Goal: Transaction & Acquisition: Purchase product/service

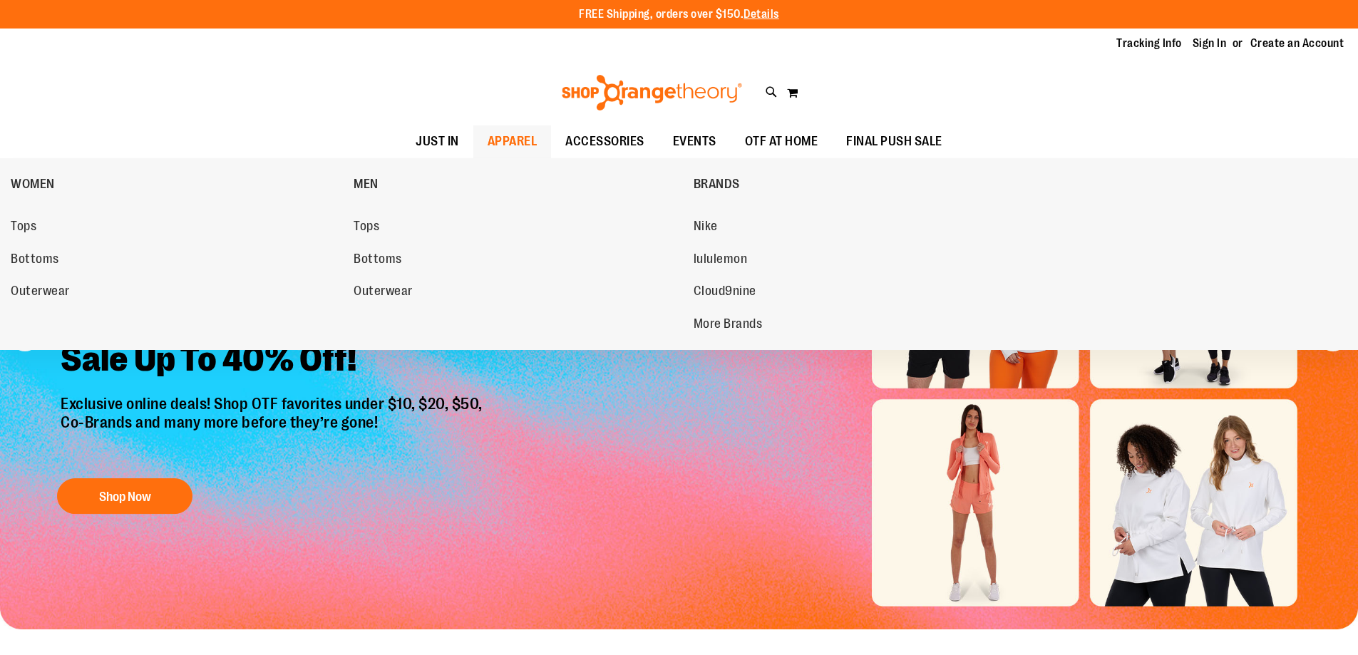
type input "**********"
click at [524, 146] on span "APPAREL" at bounding box center [512, 141] width 50 height 32
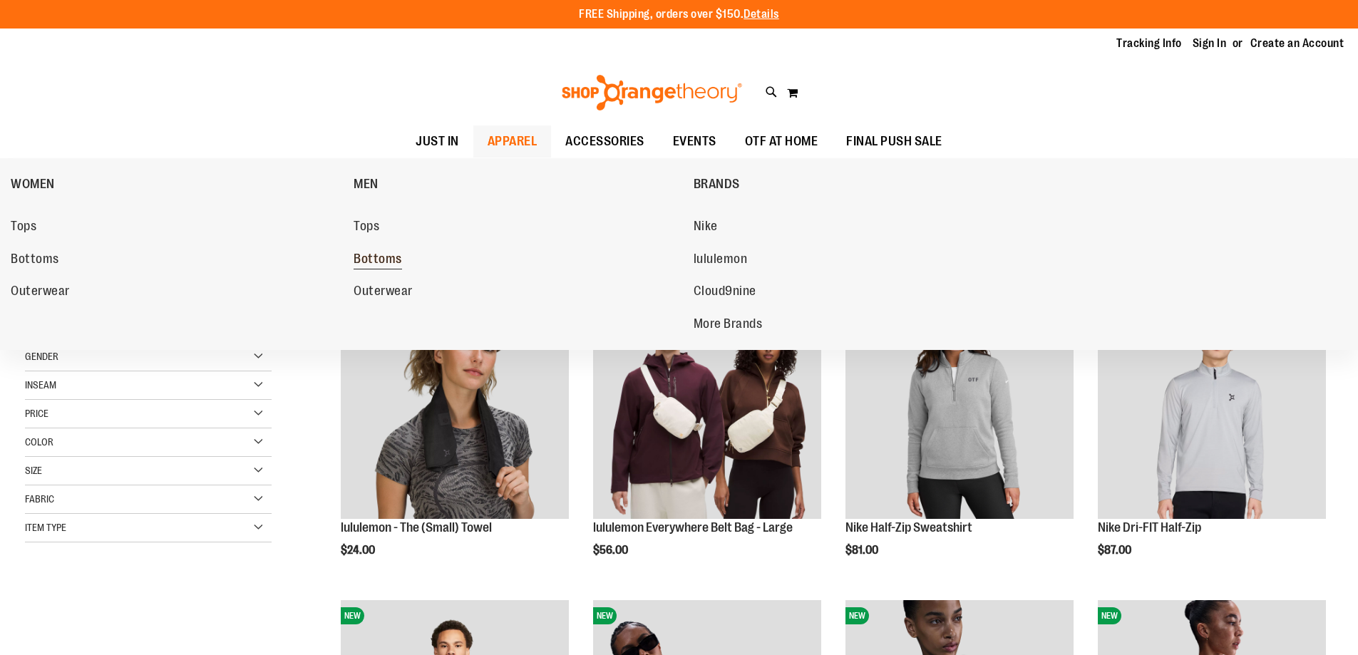
type input "**********"
click at [392, 261] on span "Bottoms" at bounding box center [377, 261] width 48 height 18
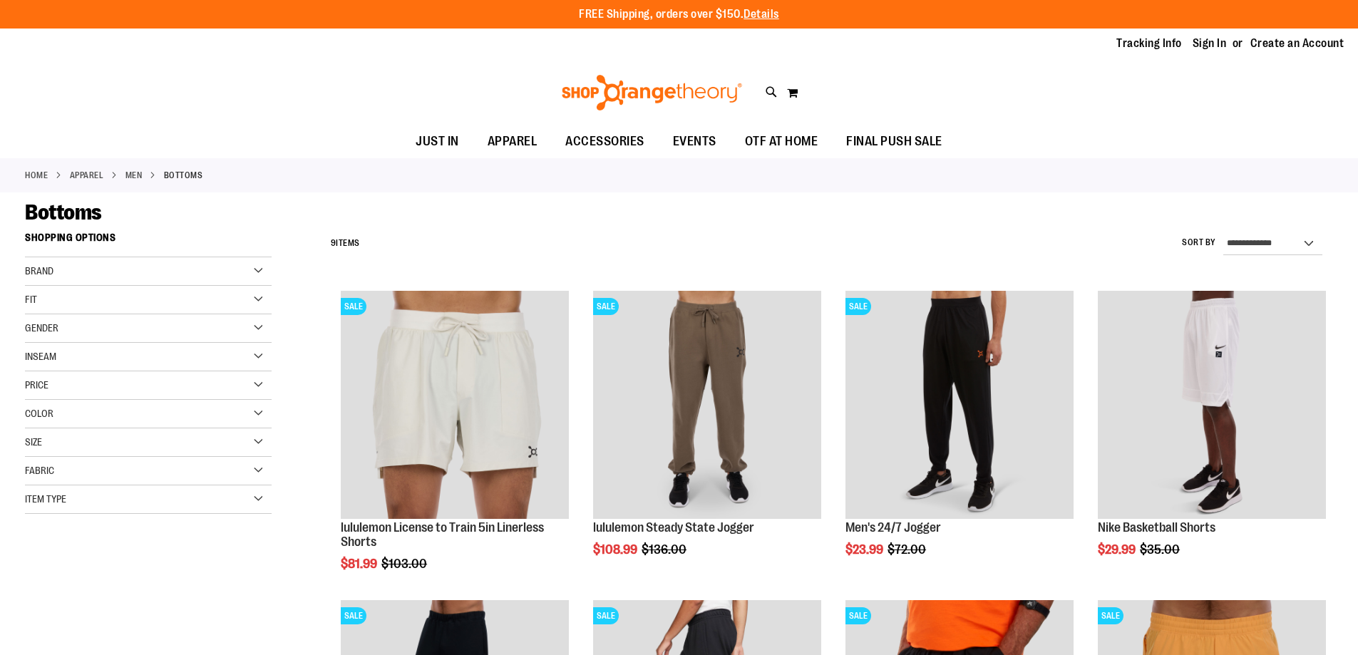
type input "**********"
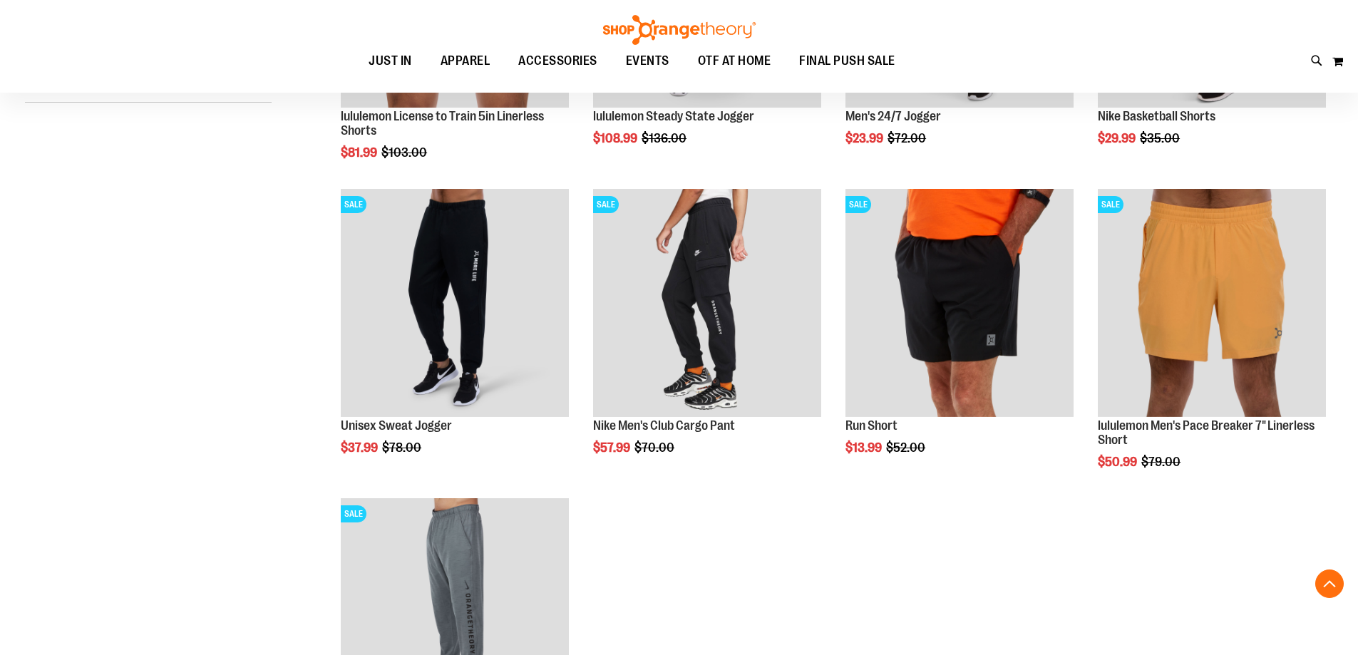
scroll to position [412, 0]
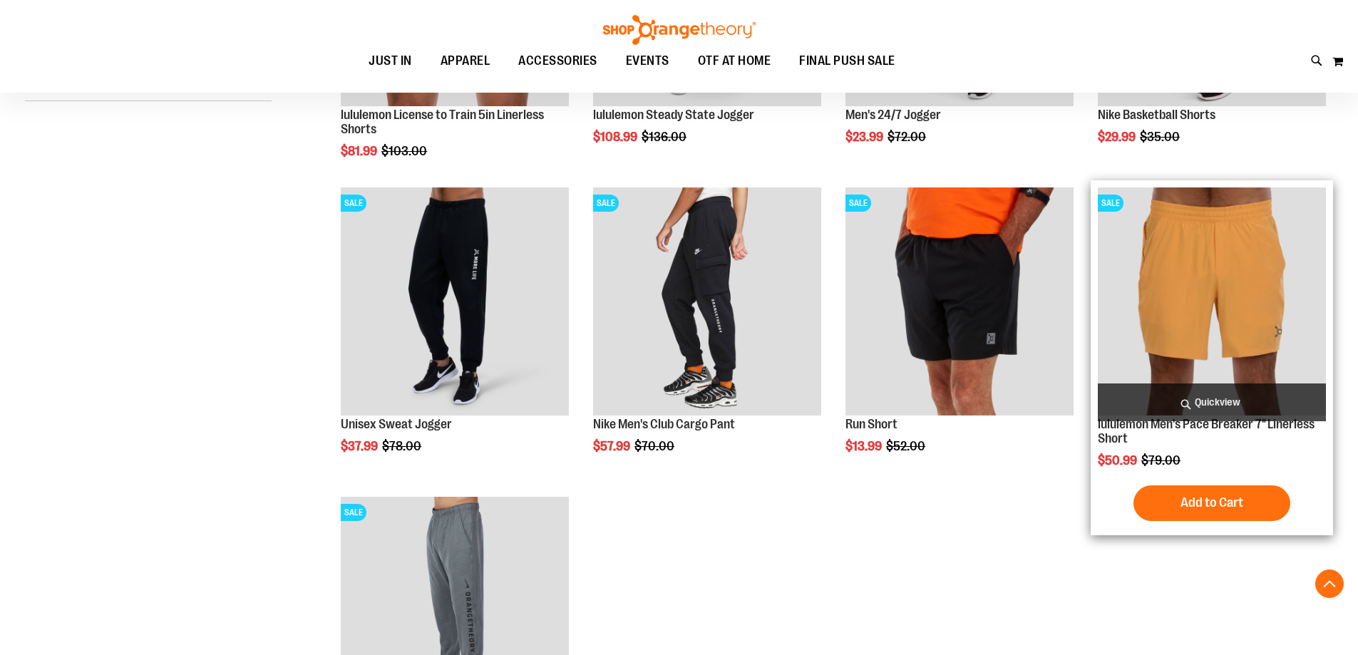
click at [1306, 311] on img "product" at bounding box center [1212, 301] width 228 height 228
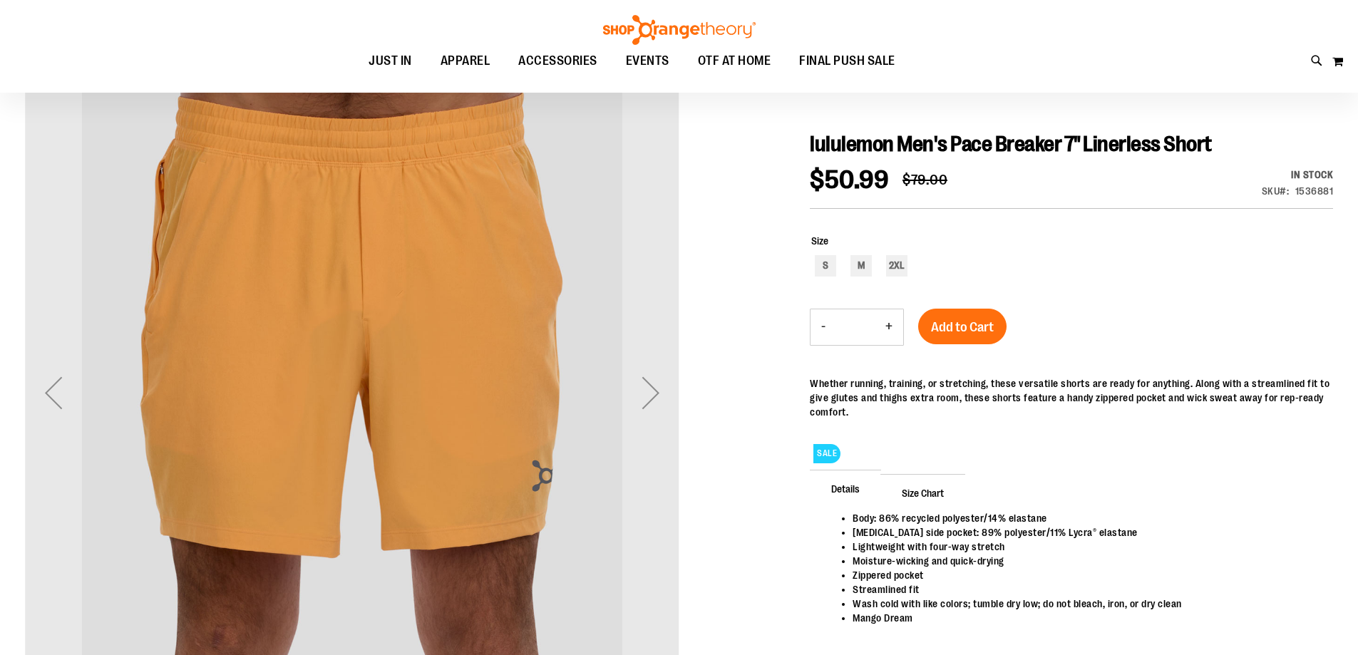
scroll to position [142, 0]
type input "**********"
click at [665, 402] on div "Next" at bounding box center [650, 391] width 57 height 57
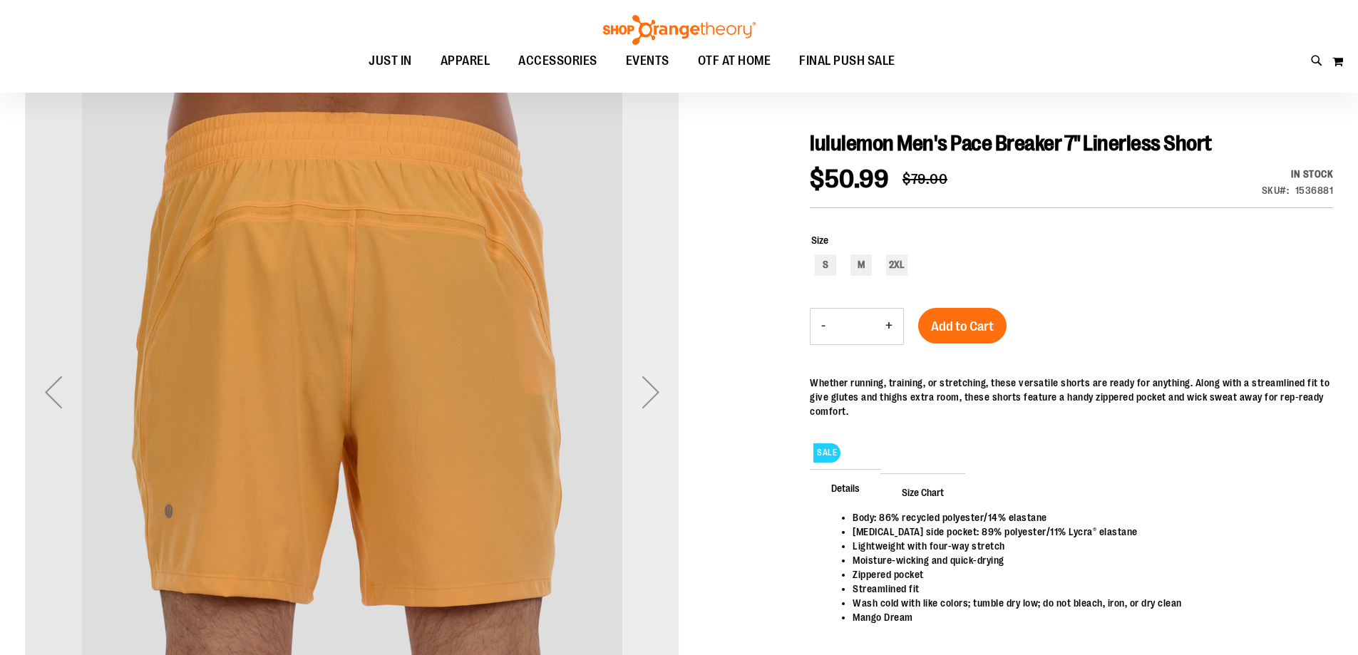
click at [664, 402] on div "Next" at bounding box center [650, 391] width 57 height 57
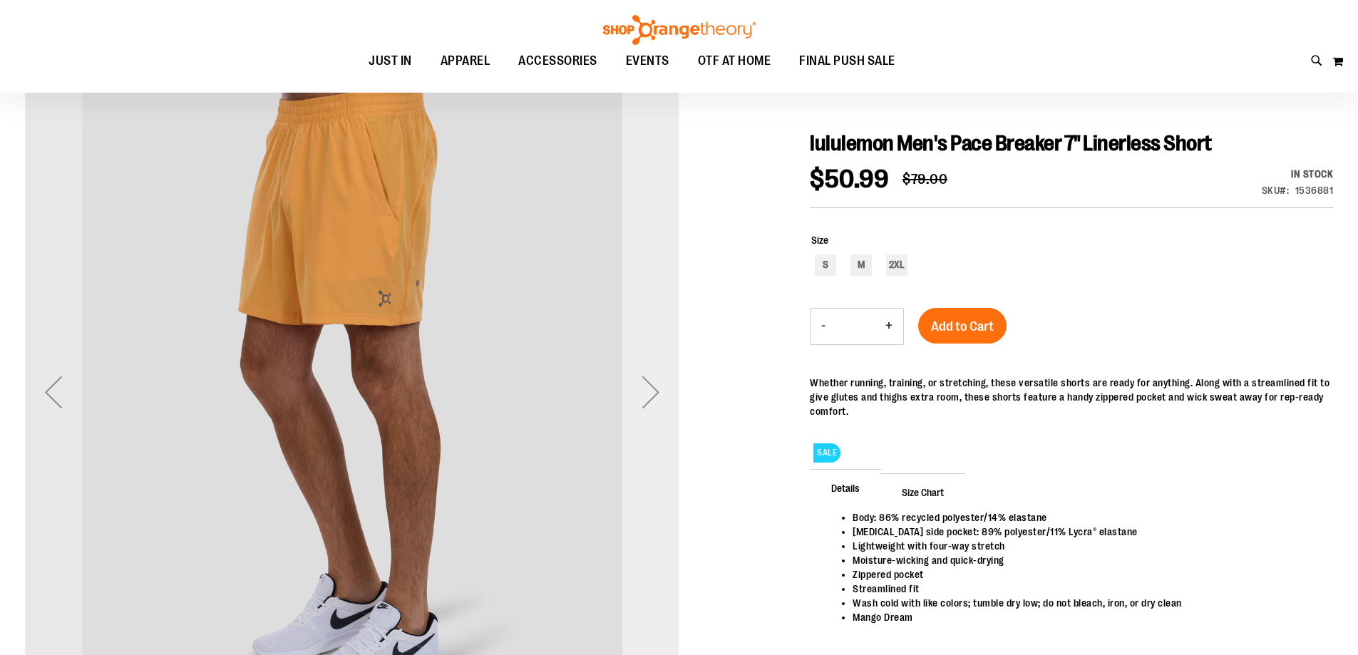
click at [664, 402] on div "Next" at bounding box center [650, 391] width 57 height 57
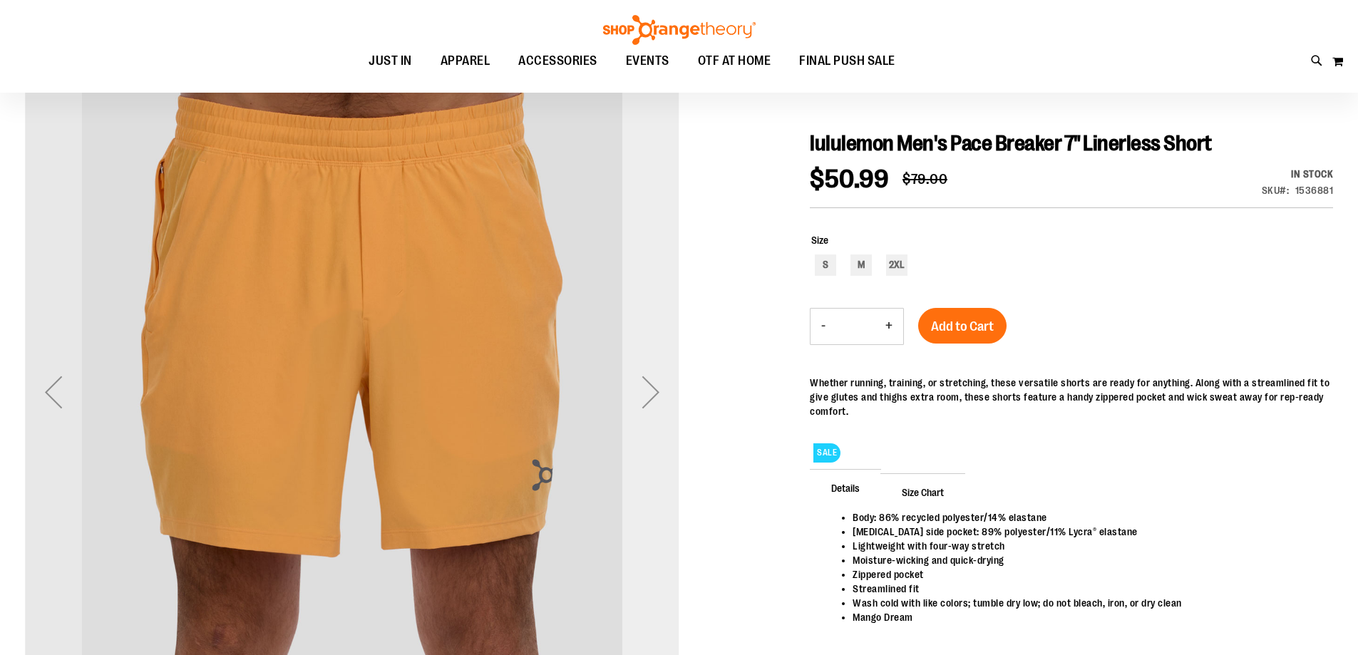
click at [659, 369] on div "Next" at bounding box center [650, 391] width 57 height 57
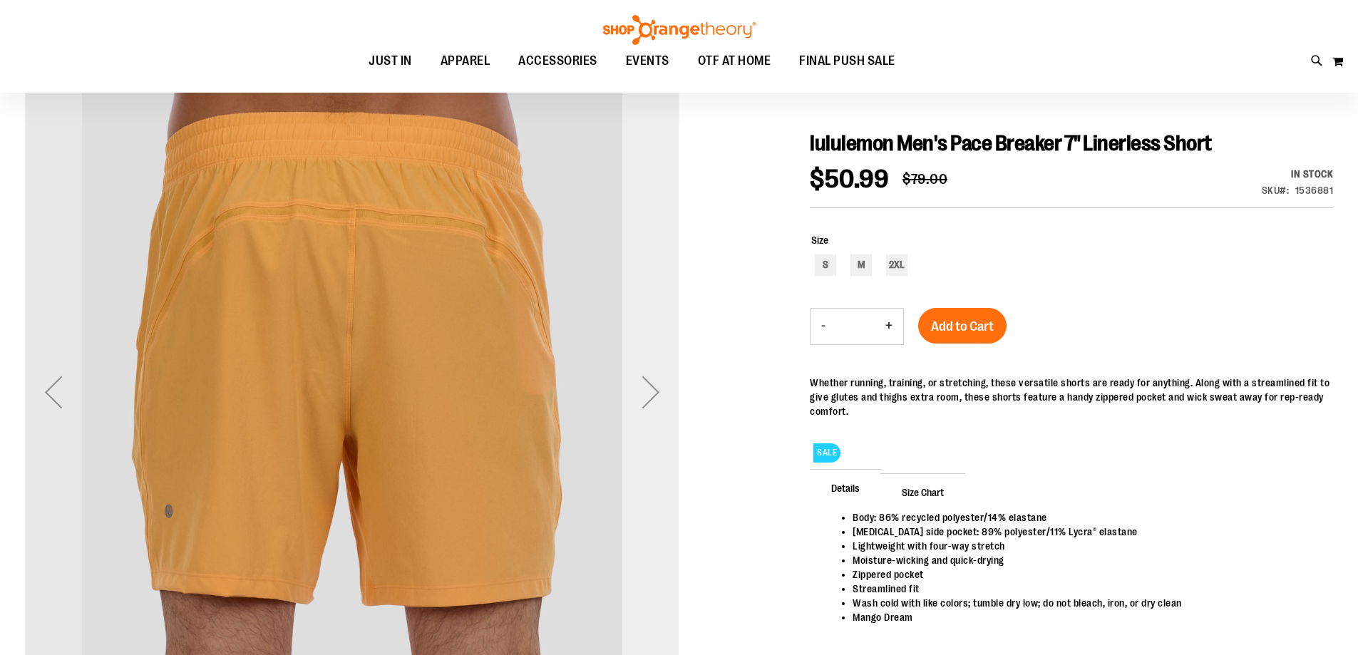
click at [657, 369] on div "Next" at bounding box center [650, 391] width 57 height 57
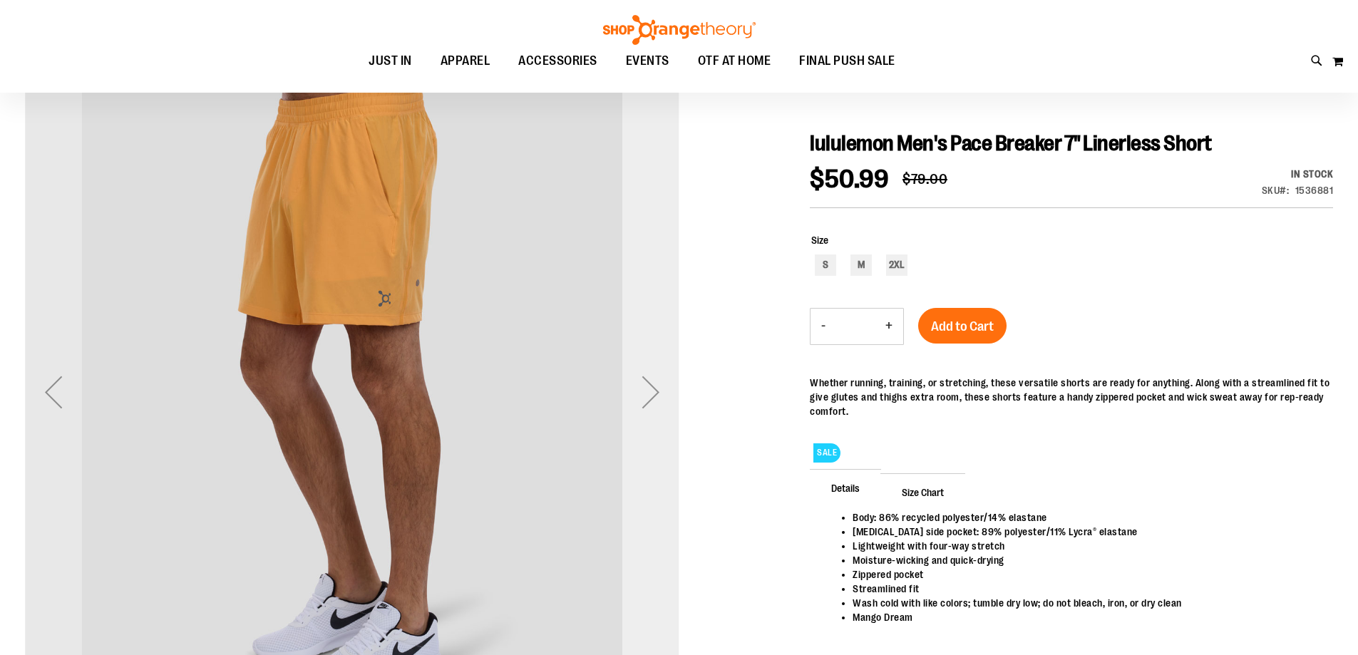
click at [657, 369] on div "Next" at bounding box center [650, 391] width 57 height 57
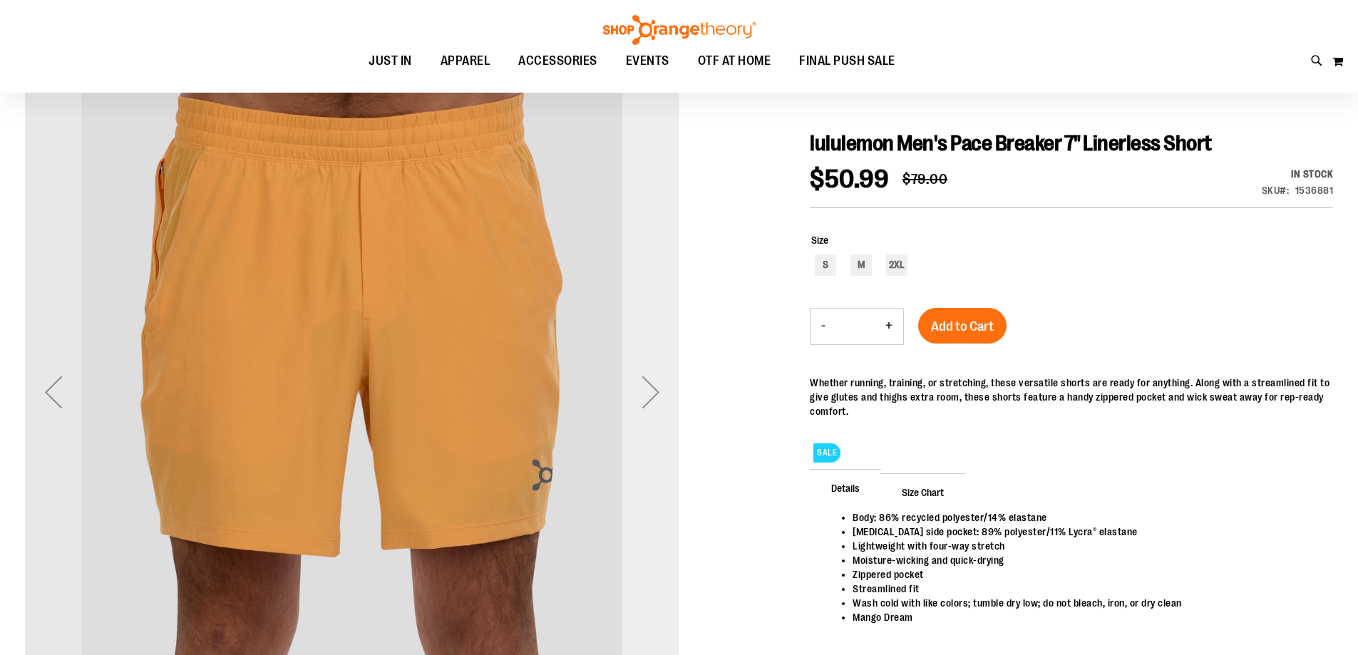
click at [659, 339] on div "Next" at bounding box center [650, 392] width 57 height 654
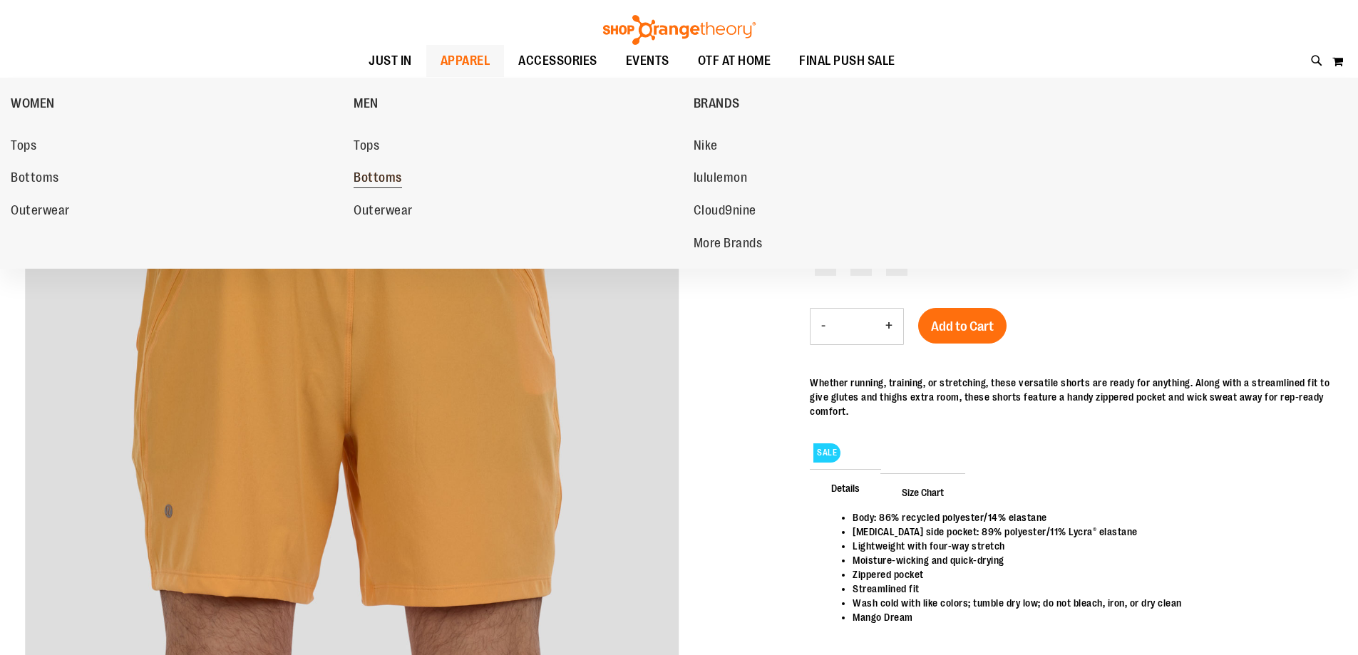
click at [387, 180] on span "Bottoms" at bounding box center [377, 179] width 48 height 18
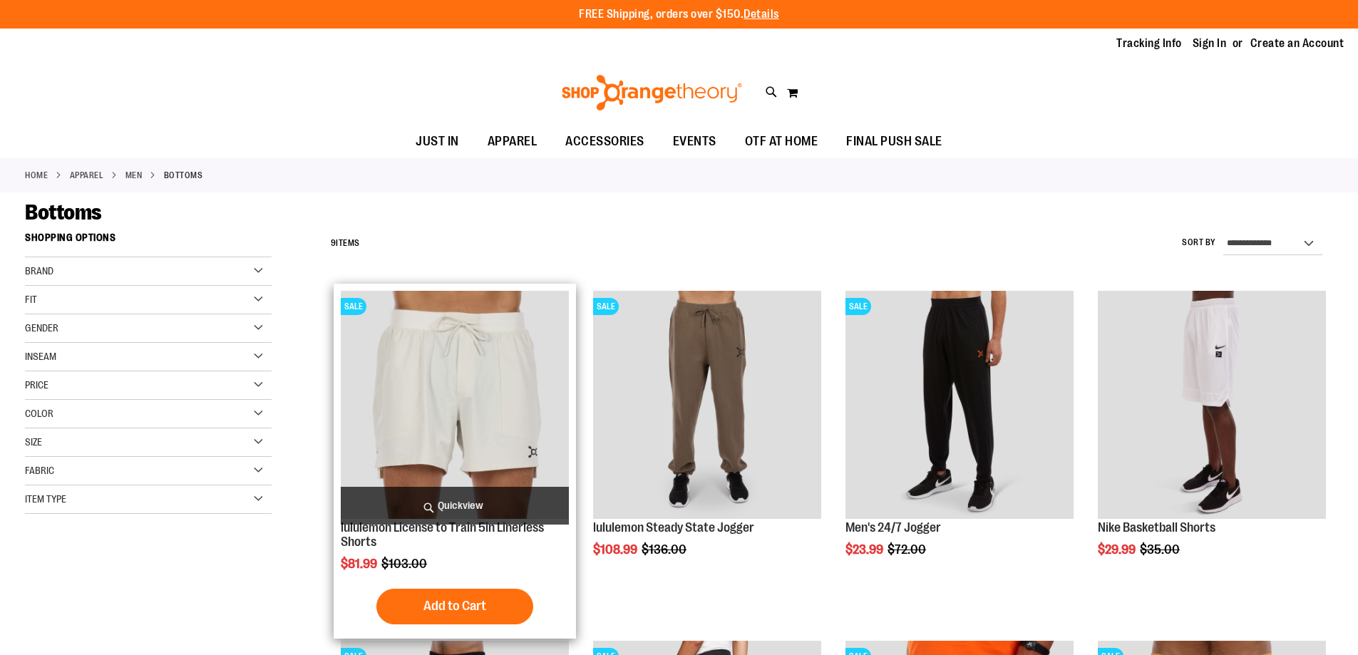
type input "**********"
click at [466, 348] on img "product" at bounding box center [455, 405] width 228 height 228
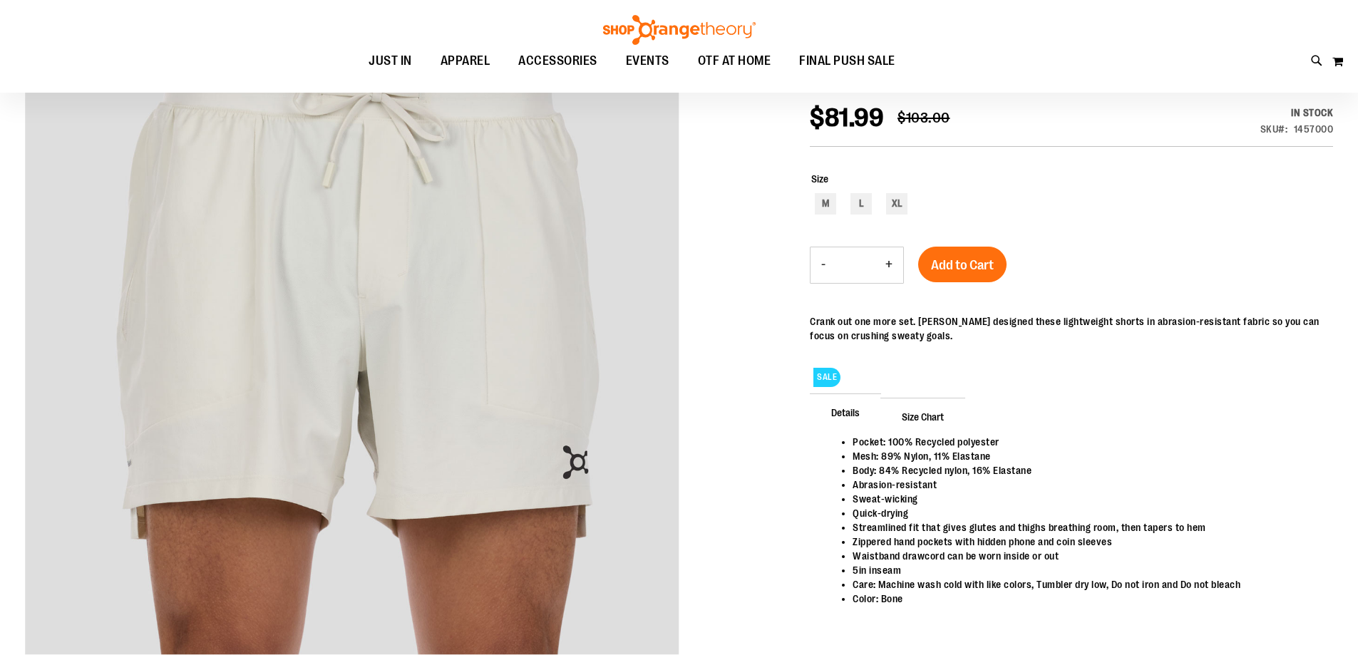
scroll to position [213, 0]
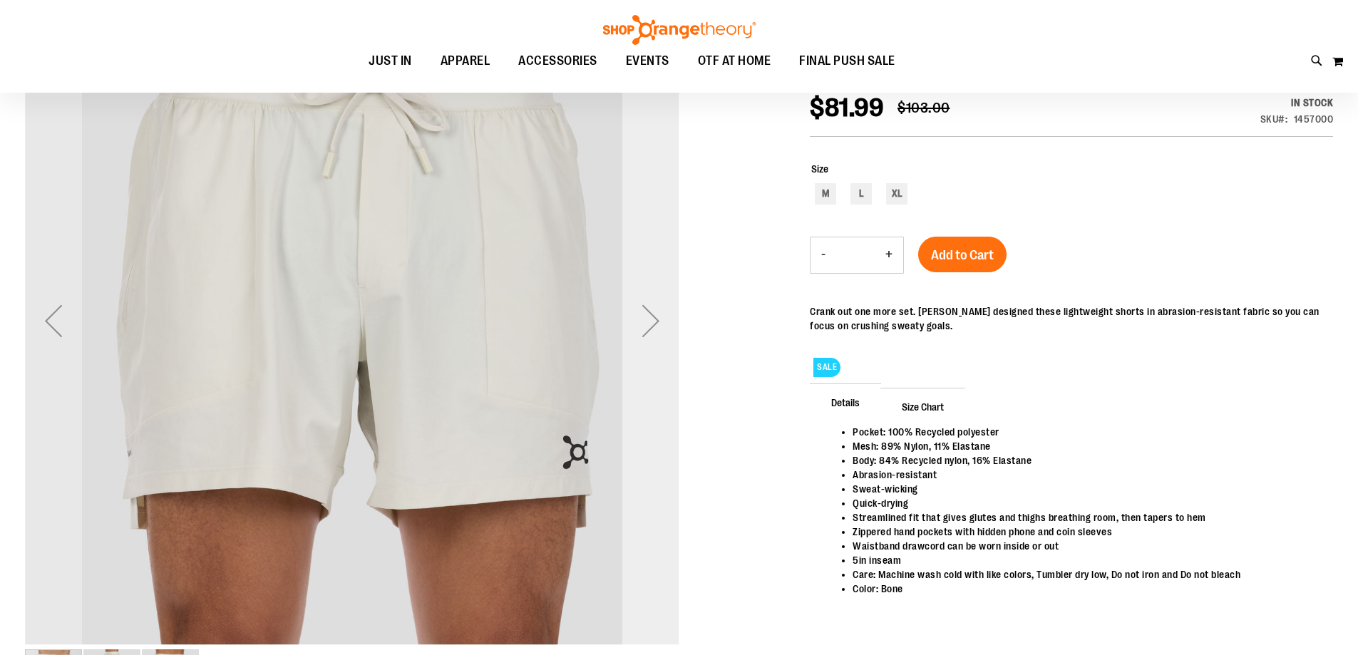
type input "**********"
click at [666, 364] on div "Next" at bounding box center [650, 321] width 57 height 654
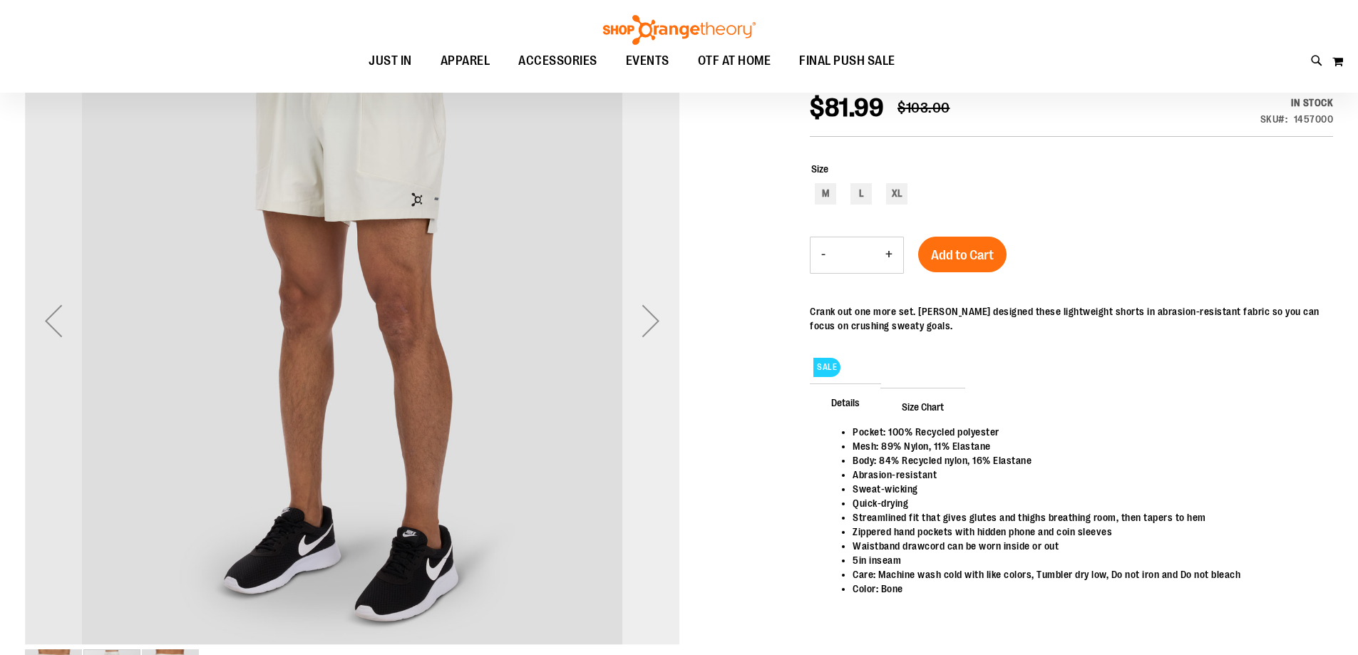
click at [664, 365] on div "Next" at bounding box center [650, 321] width 57 height 654
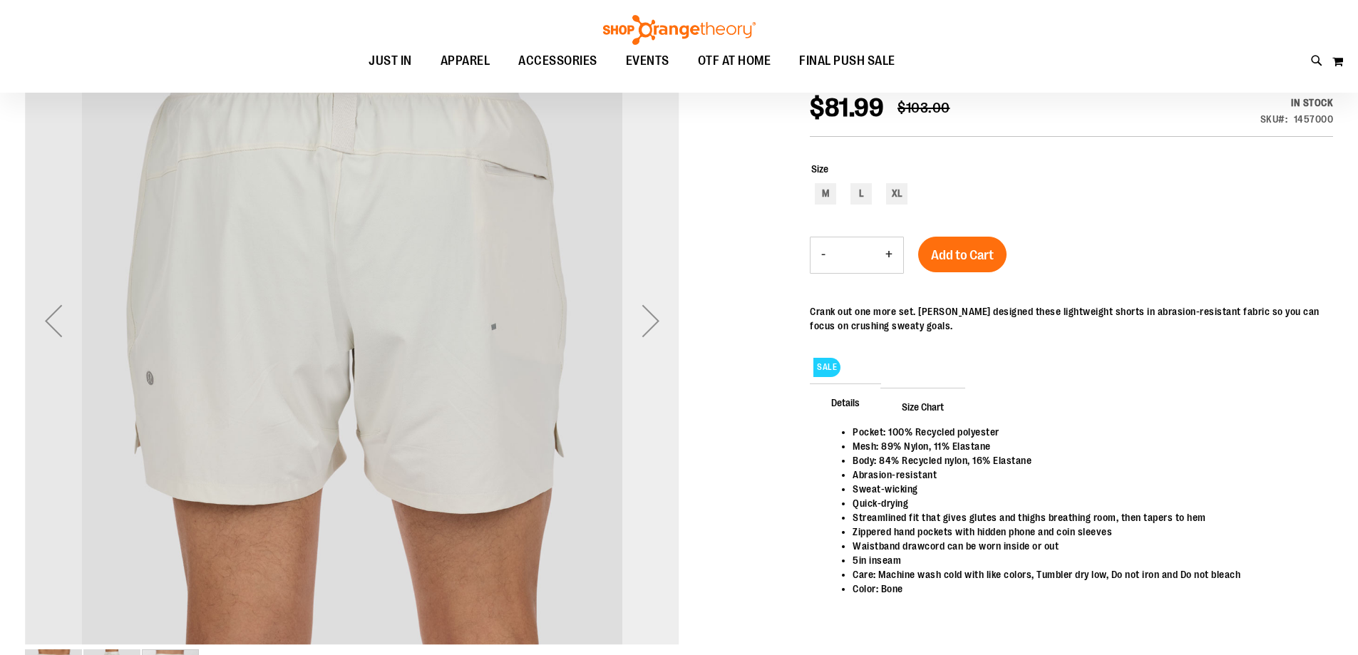
click at [664, 365] on div "Next" at bounding box center [650, 321] width 57 height 654
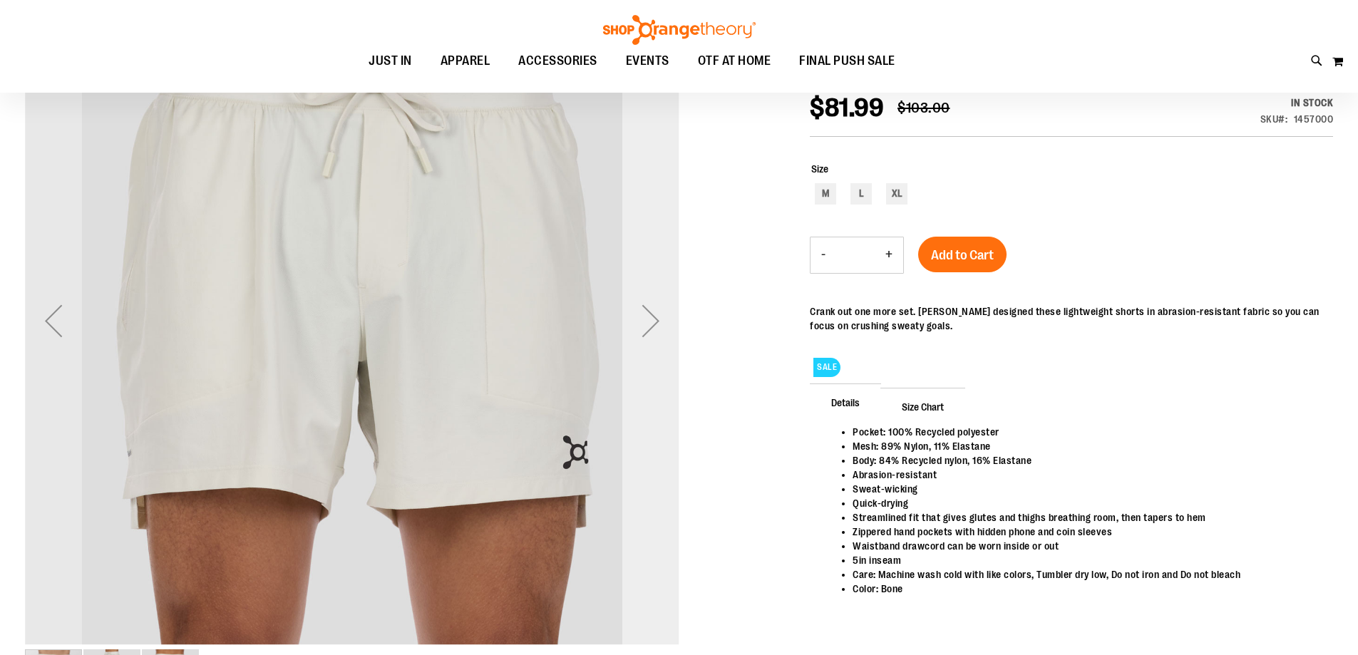
click at [664, 365] on div "Next" at bounding box center [650, 321] width 57 height 654
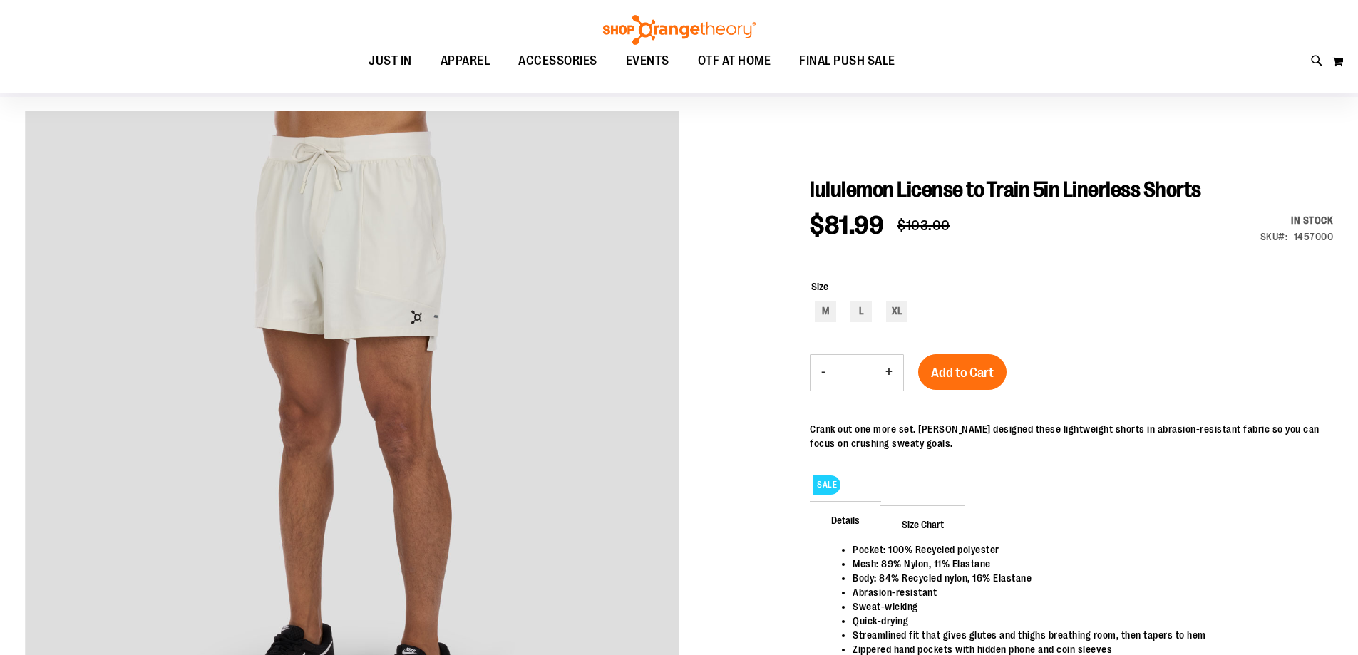
scroll to position [71, 0]
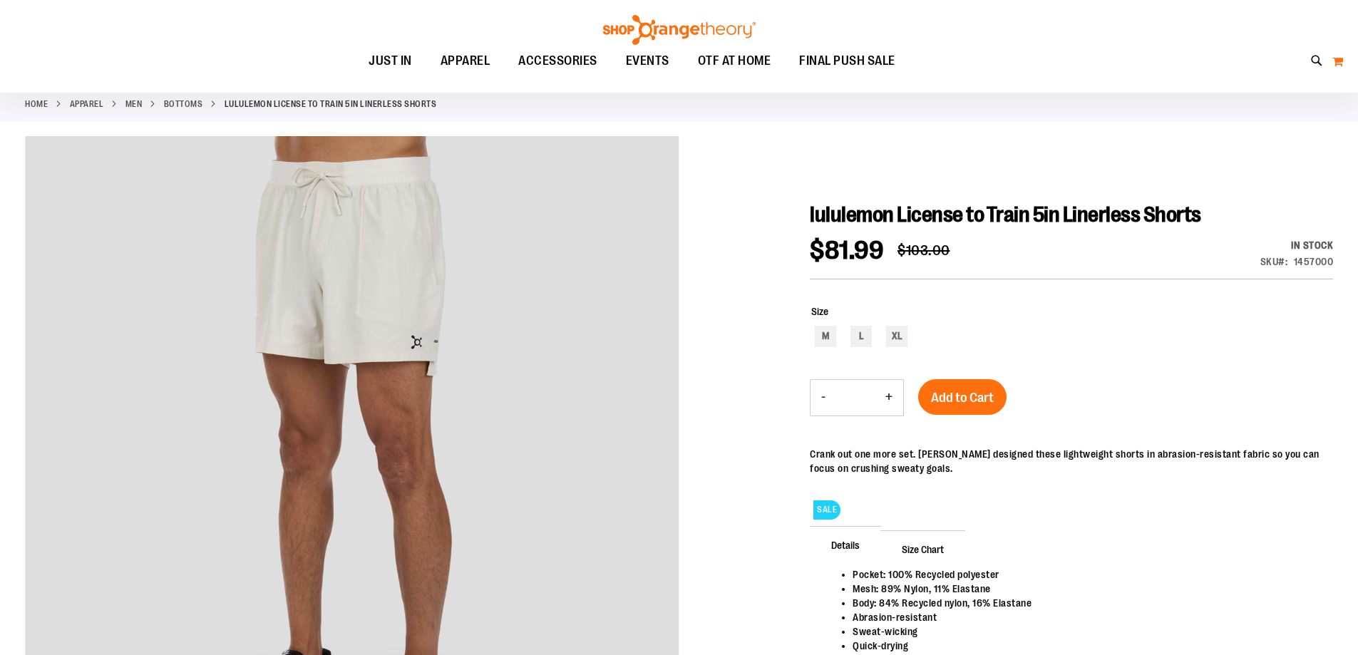
click at [1341, 63] on button "My Cart" at bounding box center [1337, 61] width 12 height 23
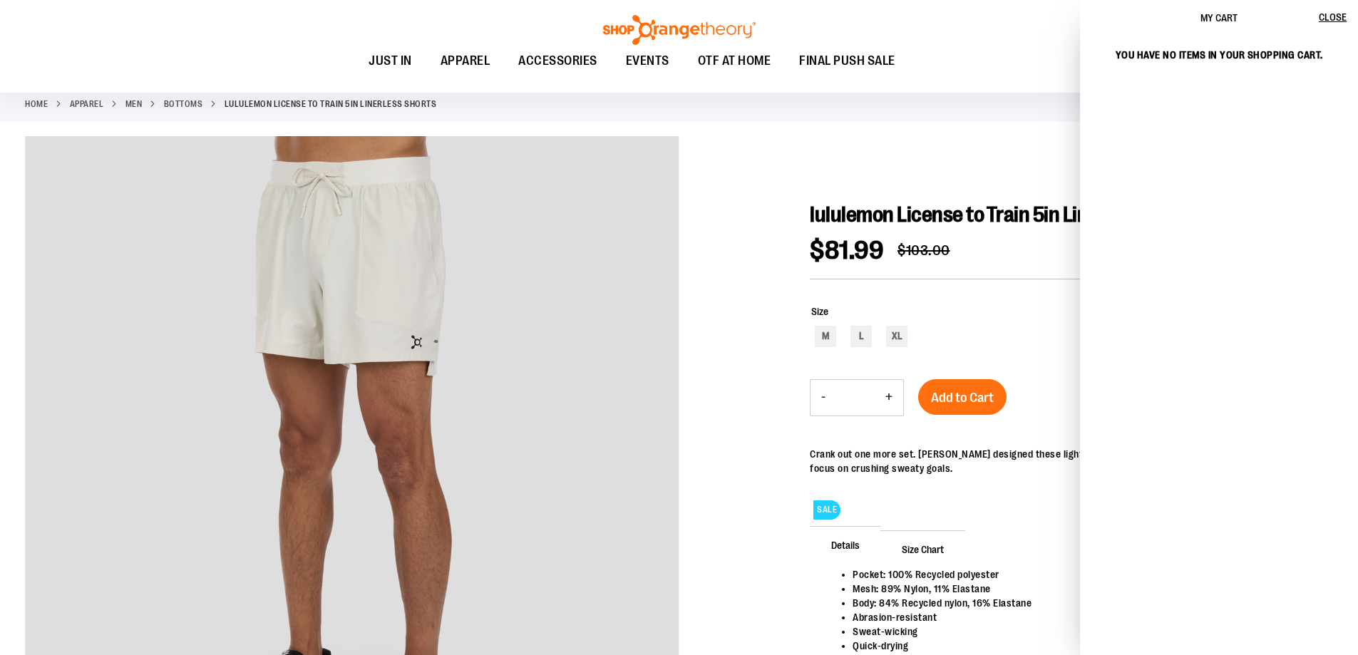
click at [1002, 56] on ul "JUST IN JUST IN Balanced Basics New for Women New for Men New Accessories New B…" at bounding box center [631, 61] width 1199 height 33
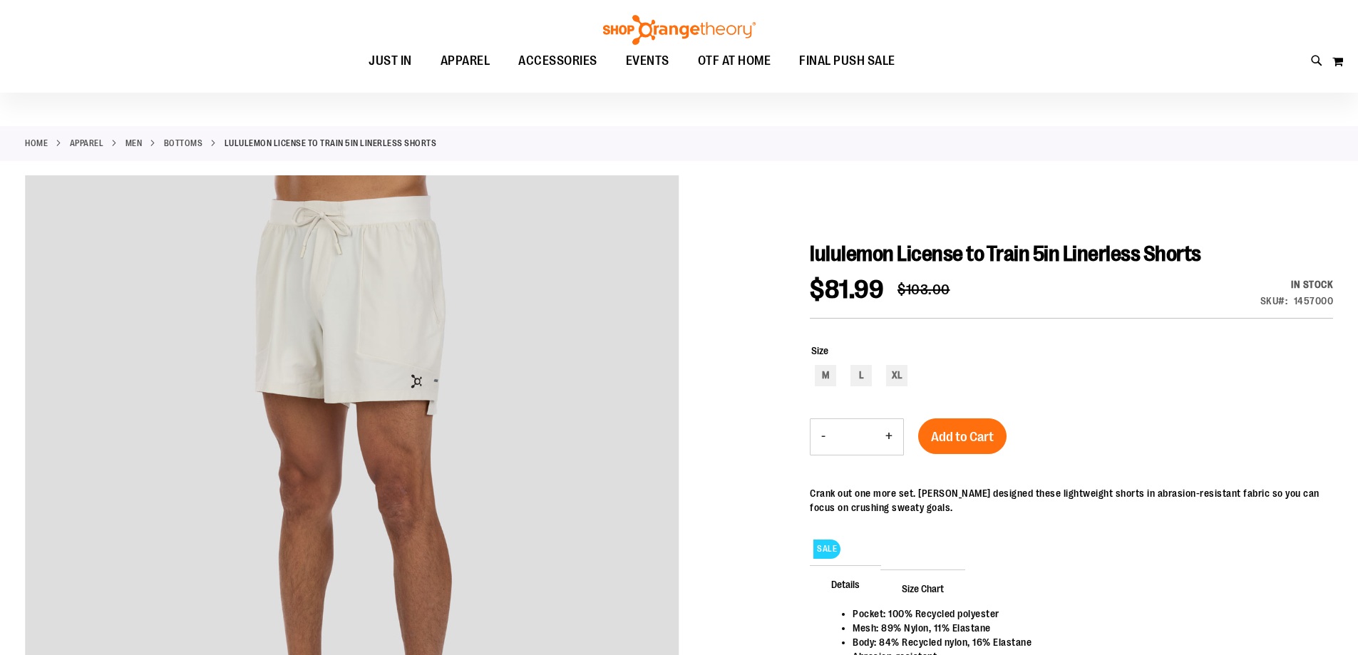
scroll to position [0, 0]
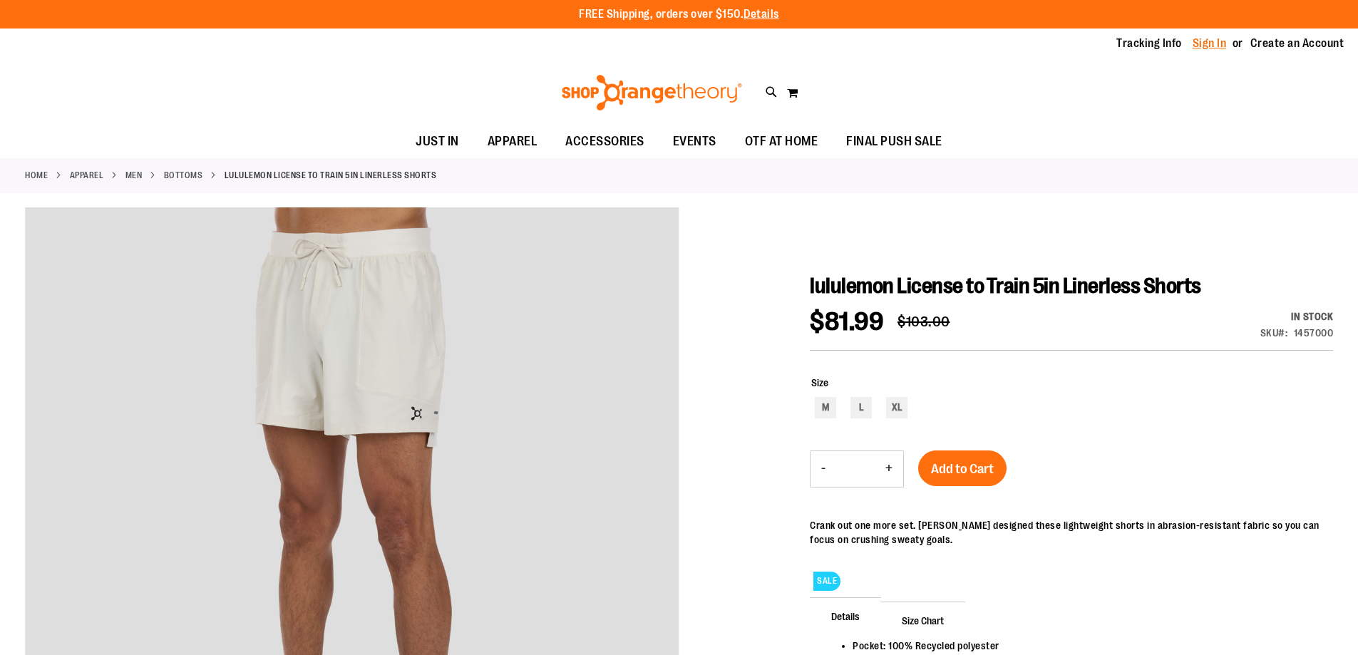
click at [1212, 43] on link "Sign In" at bounding box center [1209, 44] width 34 height 16
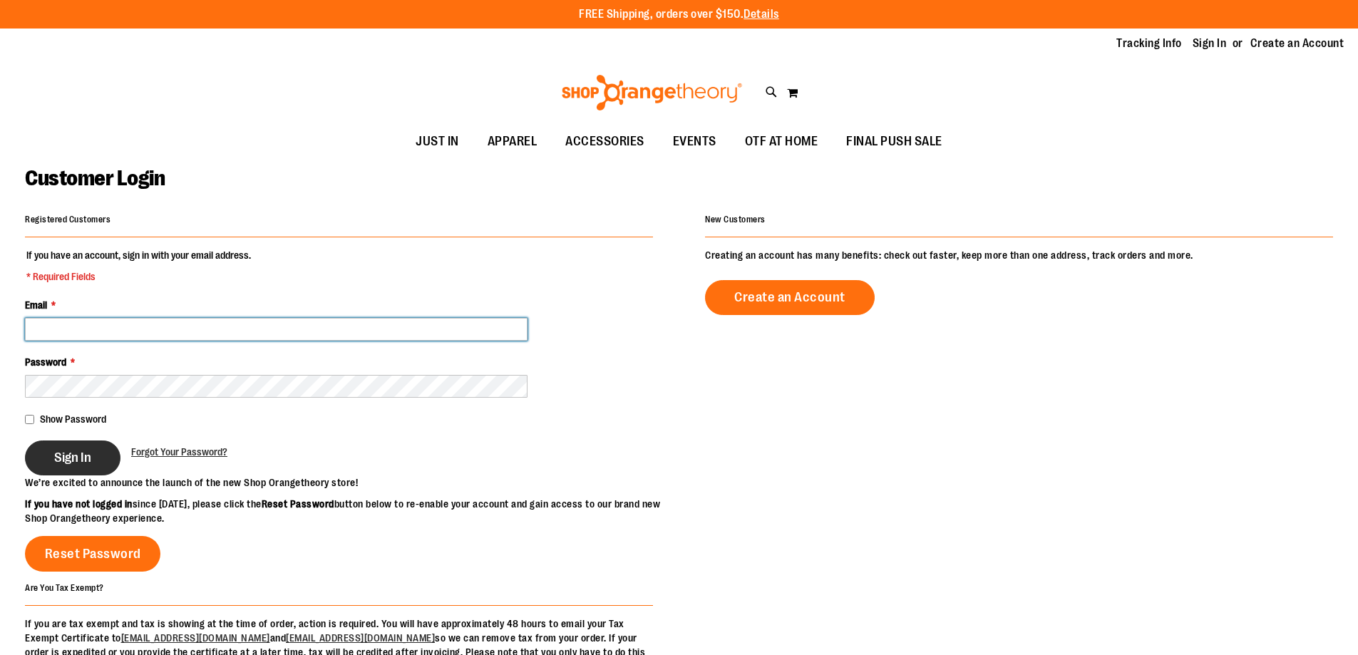
type input "**********"
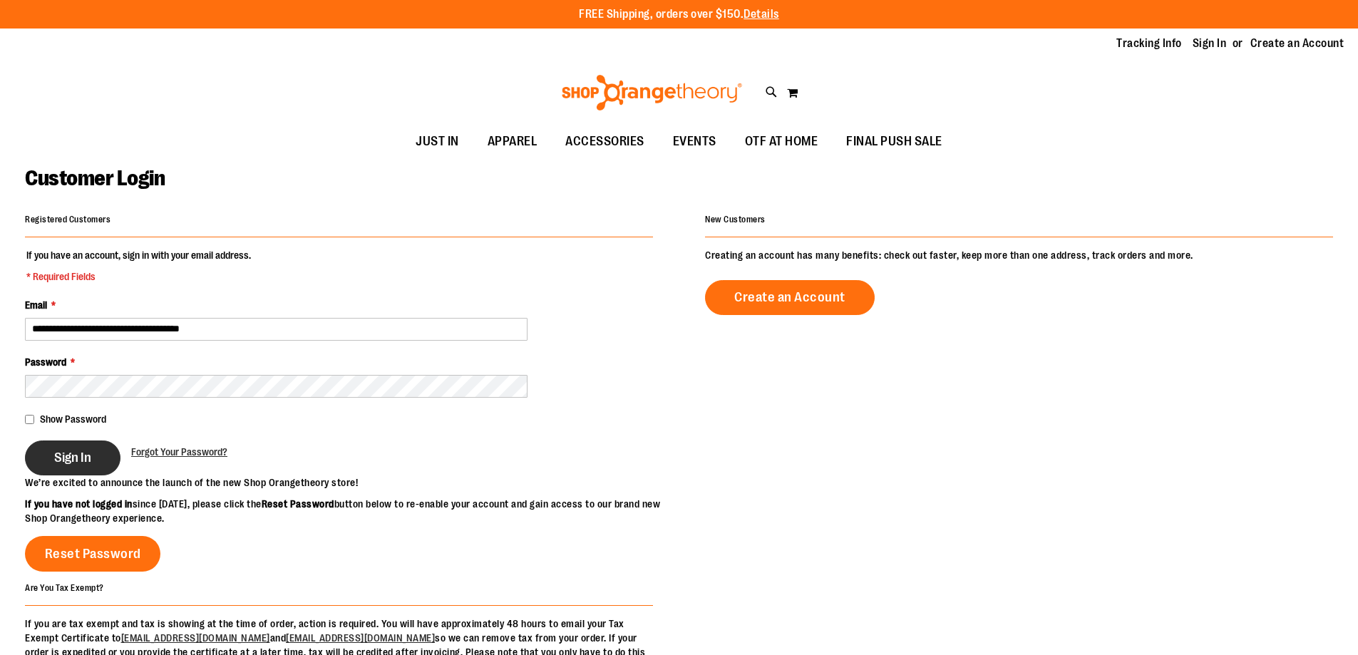
type input "**********"
click at [75, 452] on span "Sign In" at bounding box center [72, 458] width 37 height 16
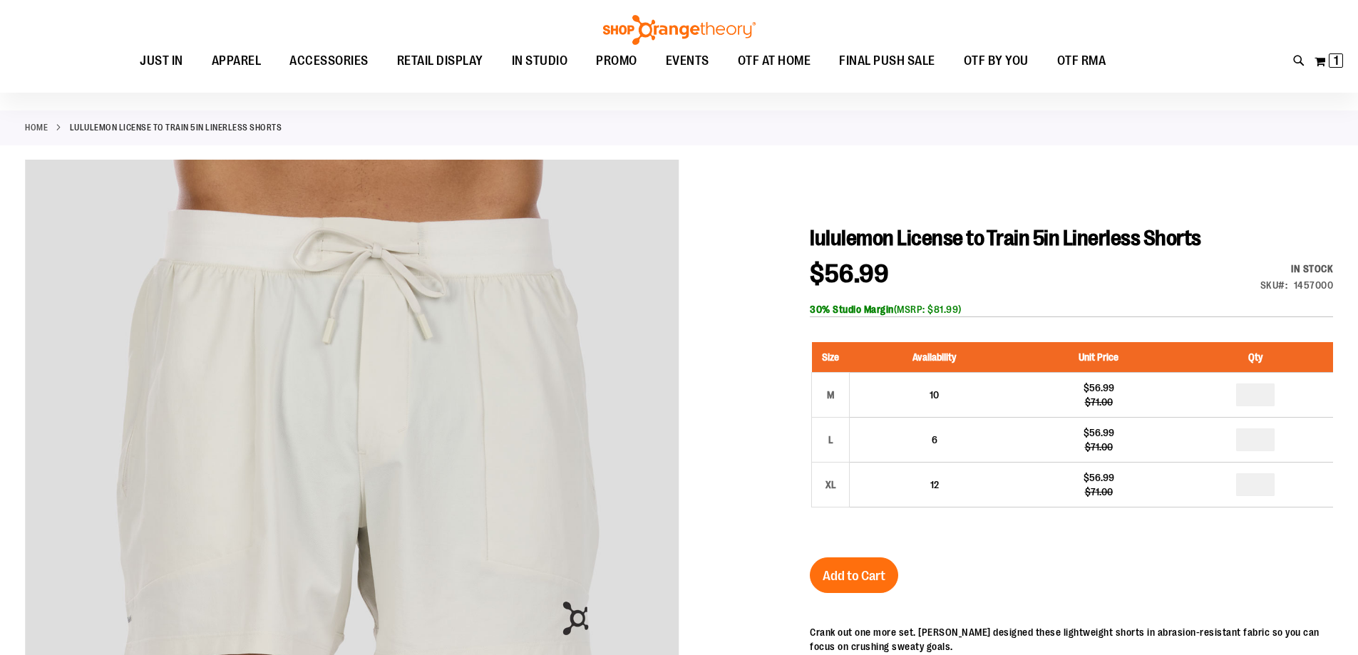
scroll to position [142, 0]
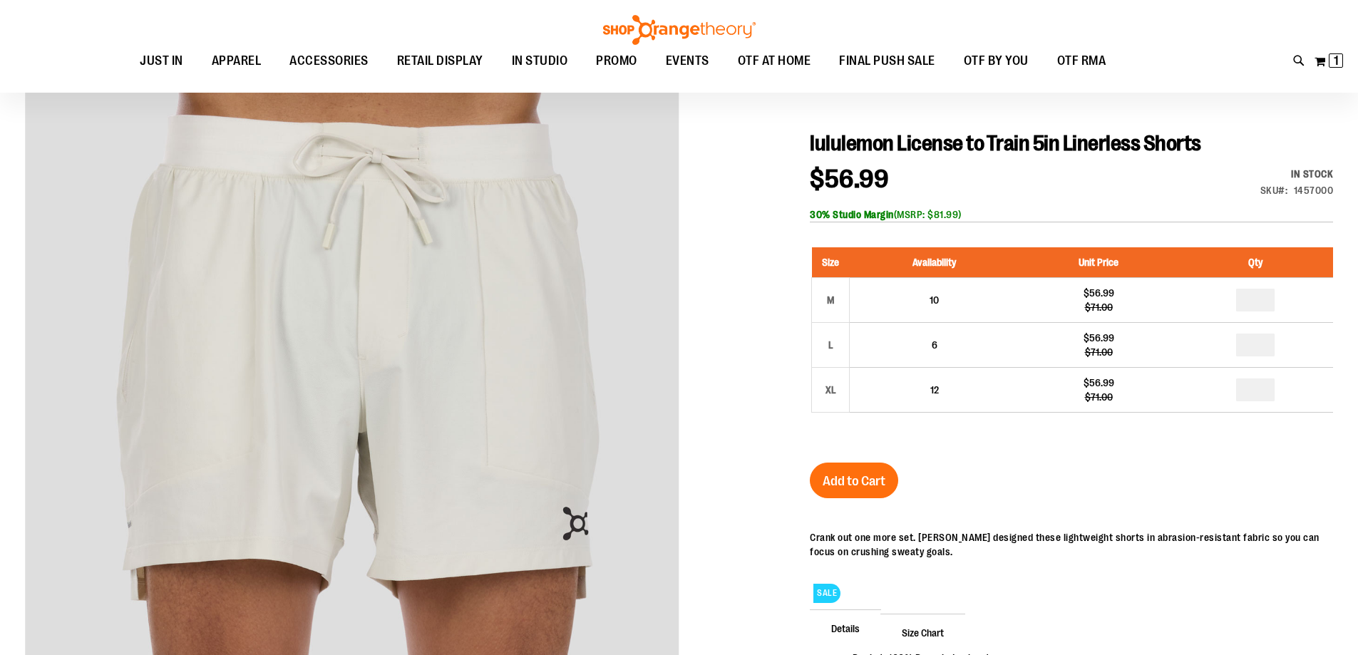
type input "**********"
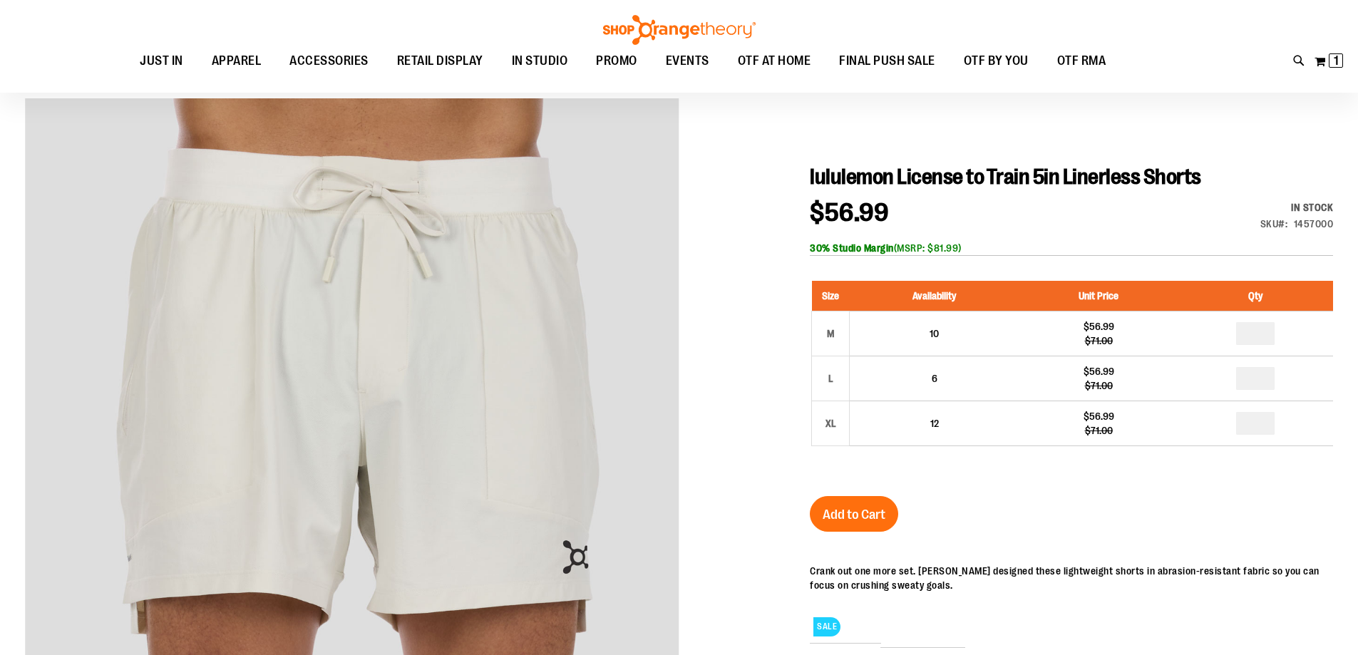
scroll to position [90, 0]
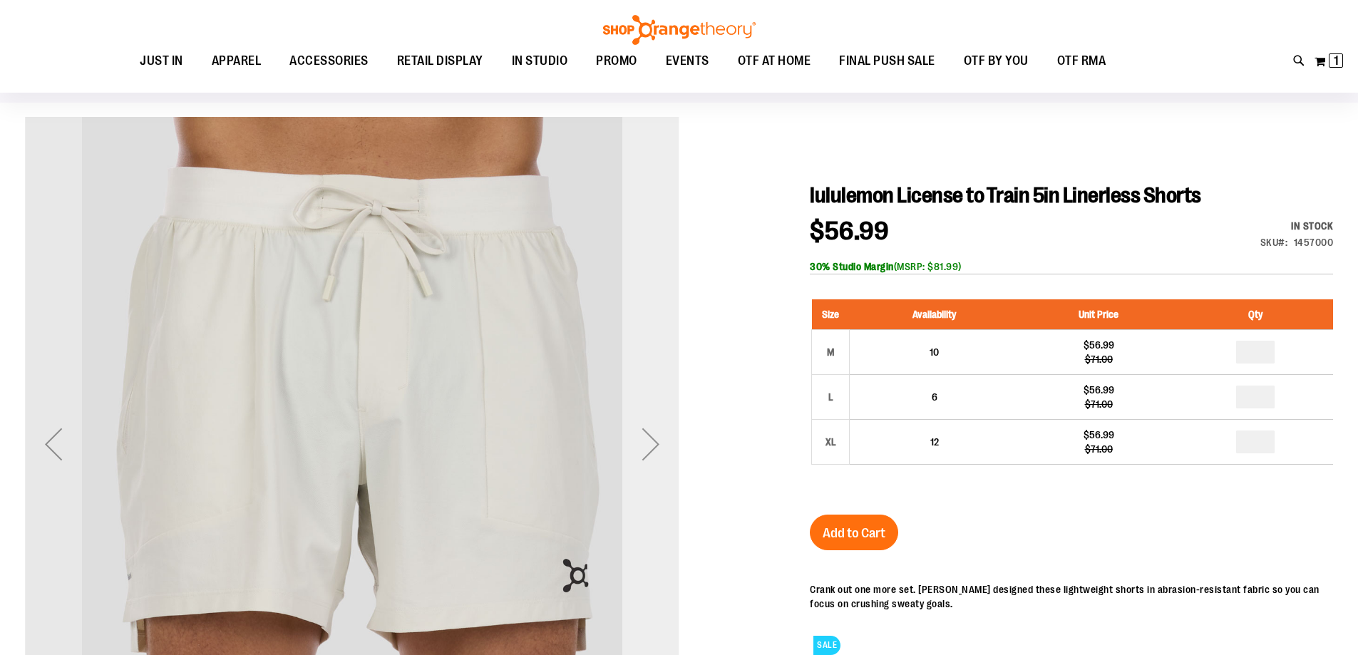
click at [636, 453] on div "Next" at bounding box center [650, 443] width 57 height 57
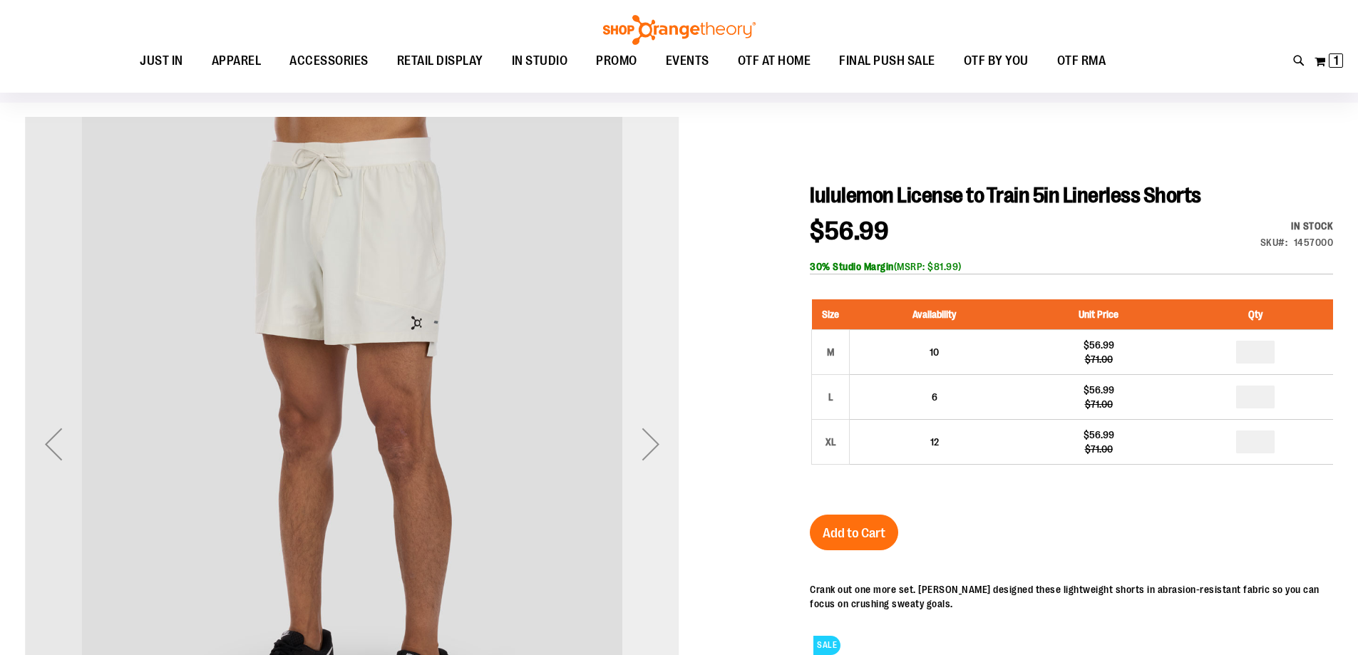
click at [644, 446] on div "Next" at bounding box center [650, 443] width 57 height 57
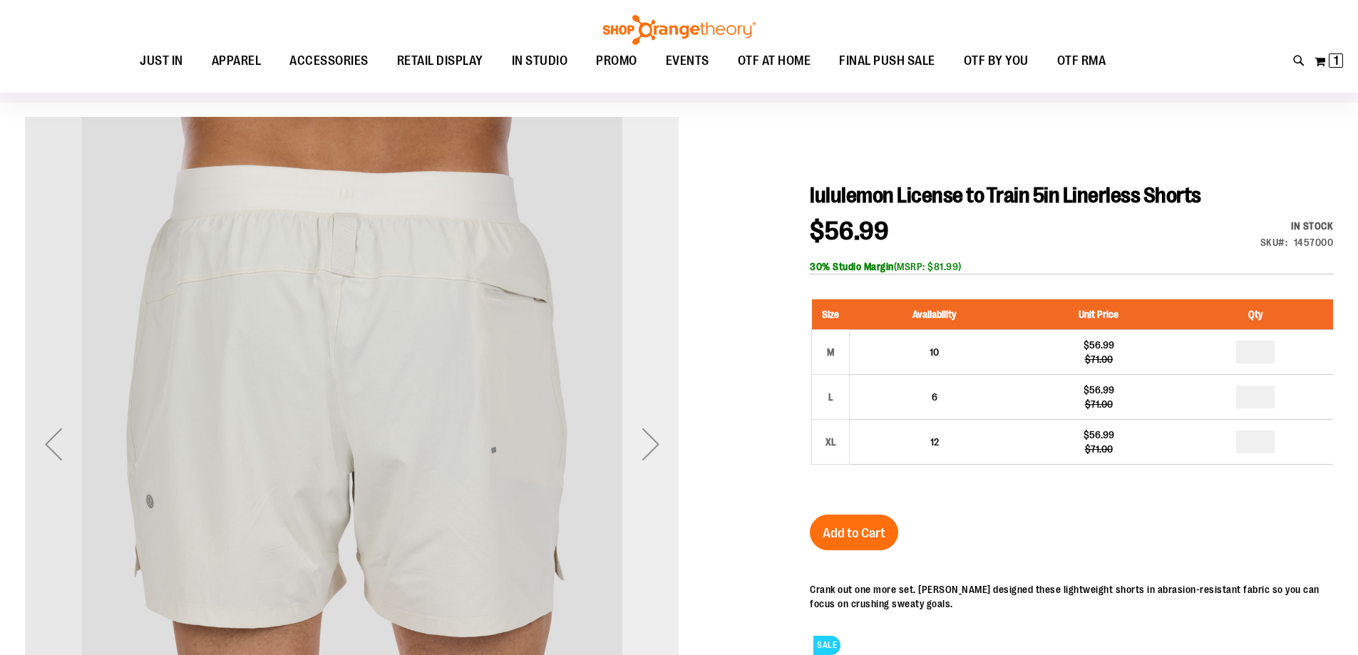
click at [665, 440] on div "Next" at bounding box center [650, 443] width 57 height 57
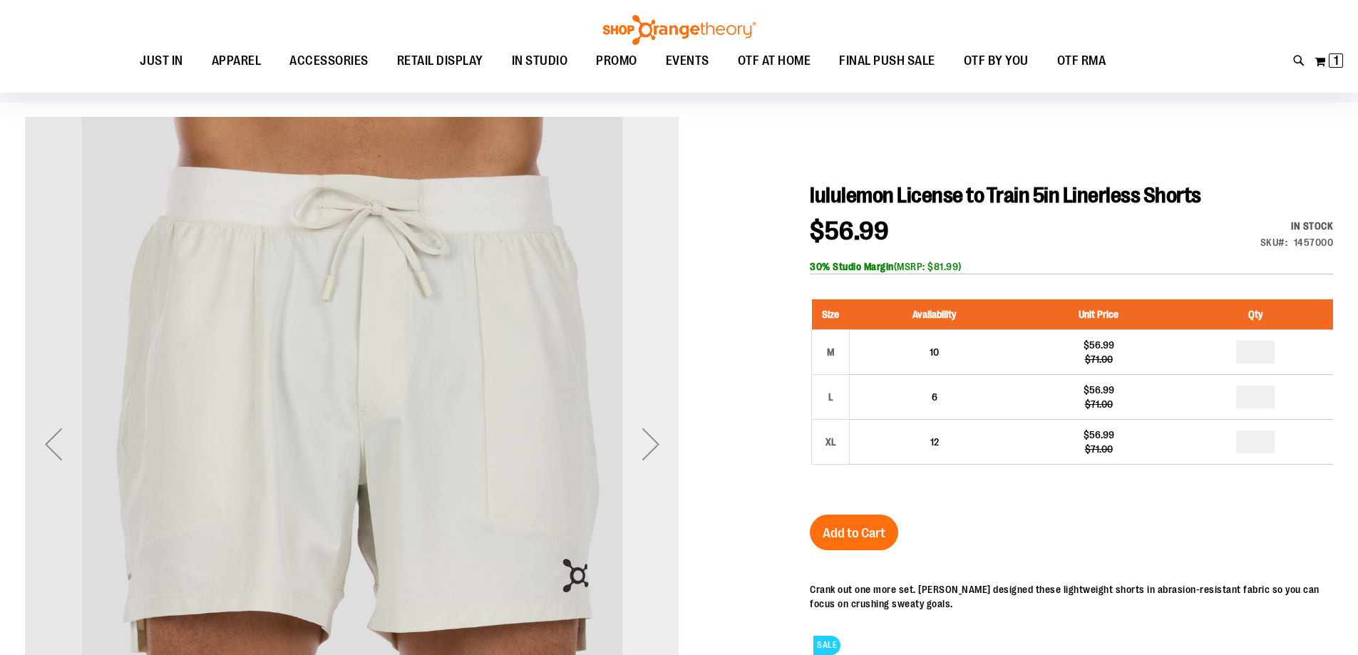
click at [665, 440] on div "Next" at bounding box center [650, 443] width 57 height 57
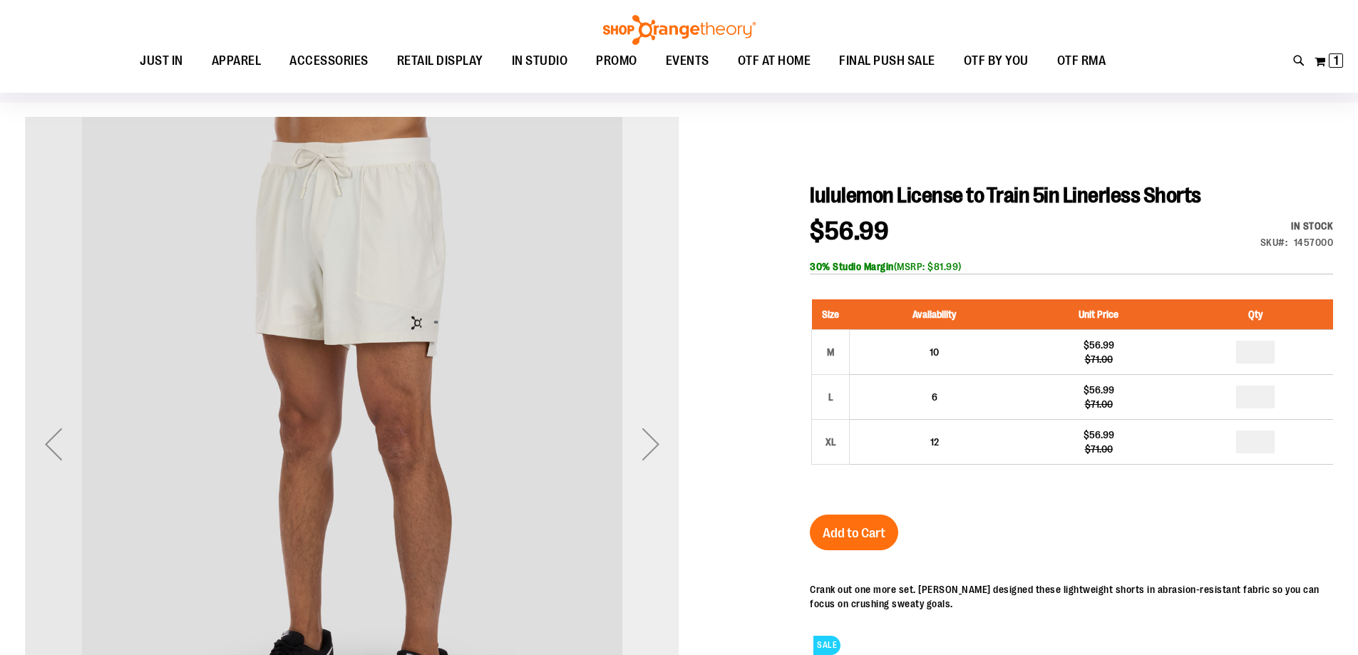
click at [666, 434] on div "Next" at bounding box center [650, 443] width 57 height 57
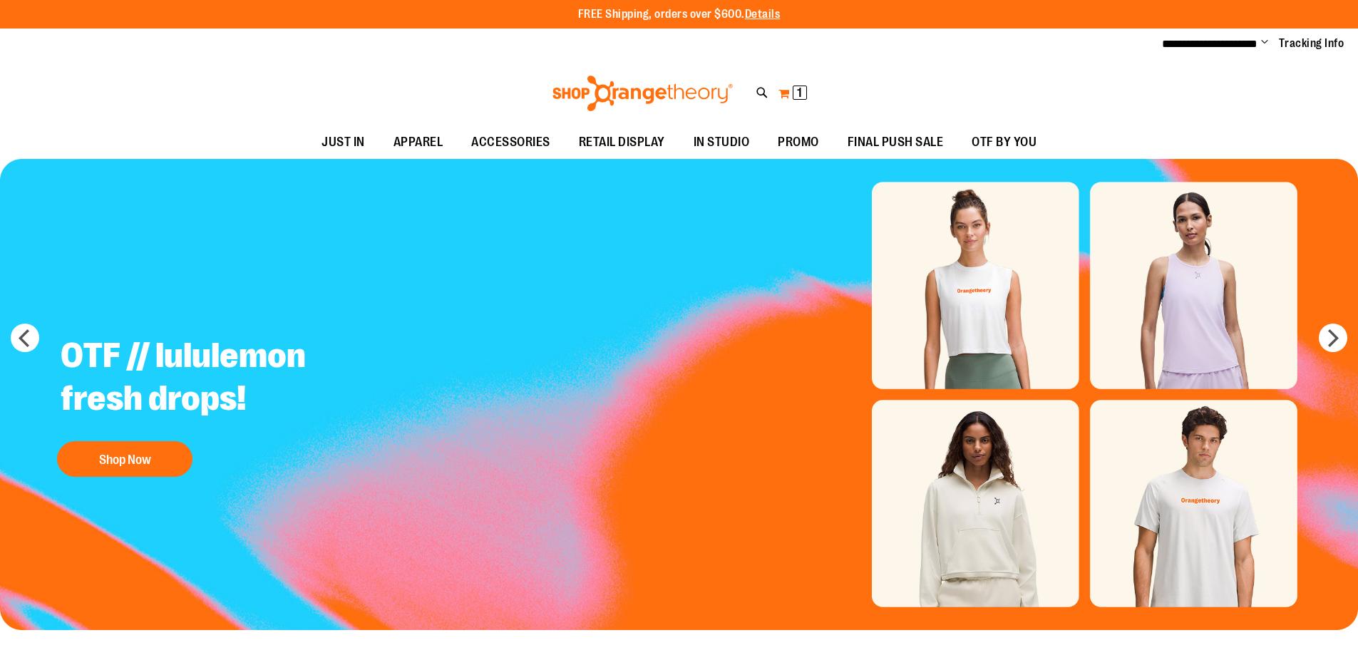
type input "**********"
click at [798, 91] on span "1" at bounding box center [799, 93] width 5 height 14
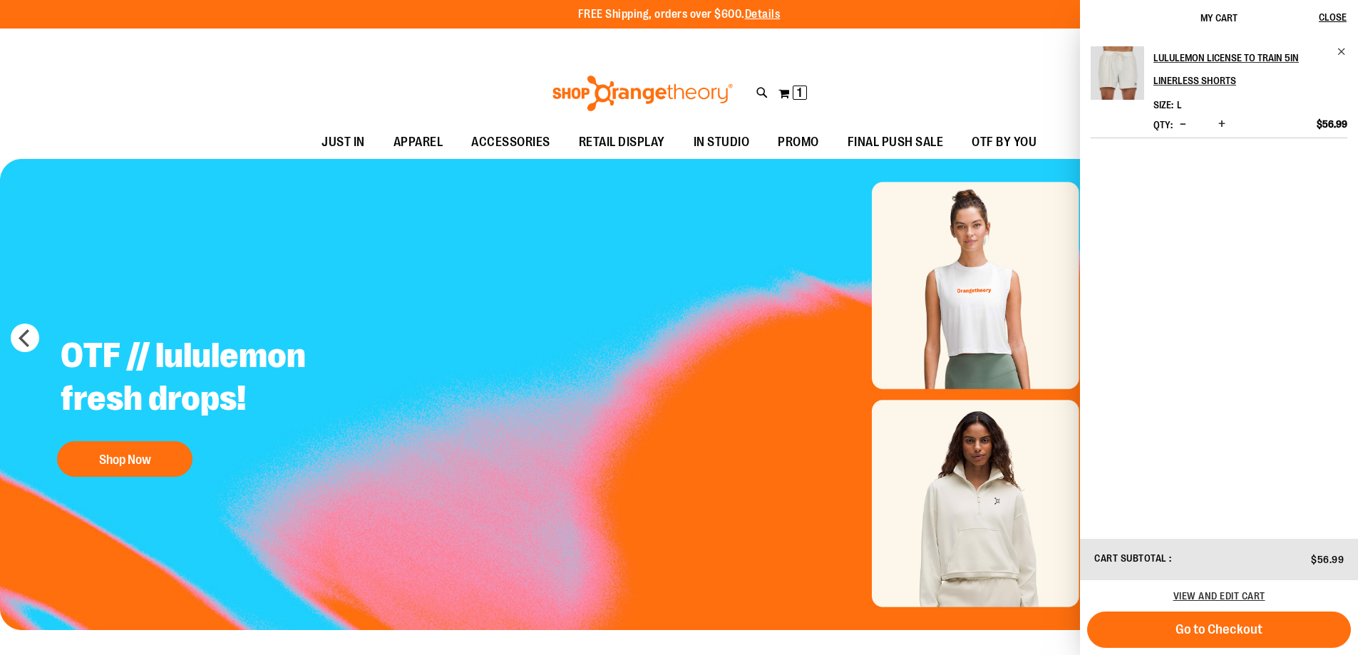
click at [1180, 101] on span "L" at bounding box center [1179, 104] width 5 height 11
click at [1197, 81] on h2 "lululemon License to Train 5in Linerless Shorts" at bounding box center [1240, 69] width 175 height 46
click at [1211, 53] on h2 "lululemon License to Train 5in Linerless Shorts" at bounding box center [1240, 69] width 175 height 46
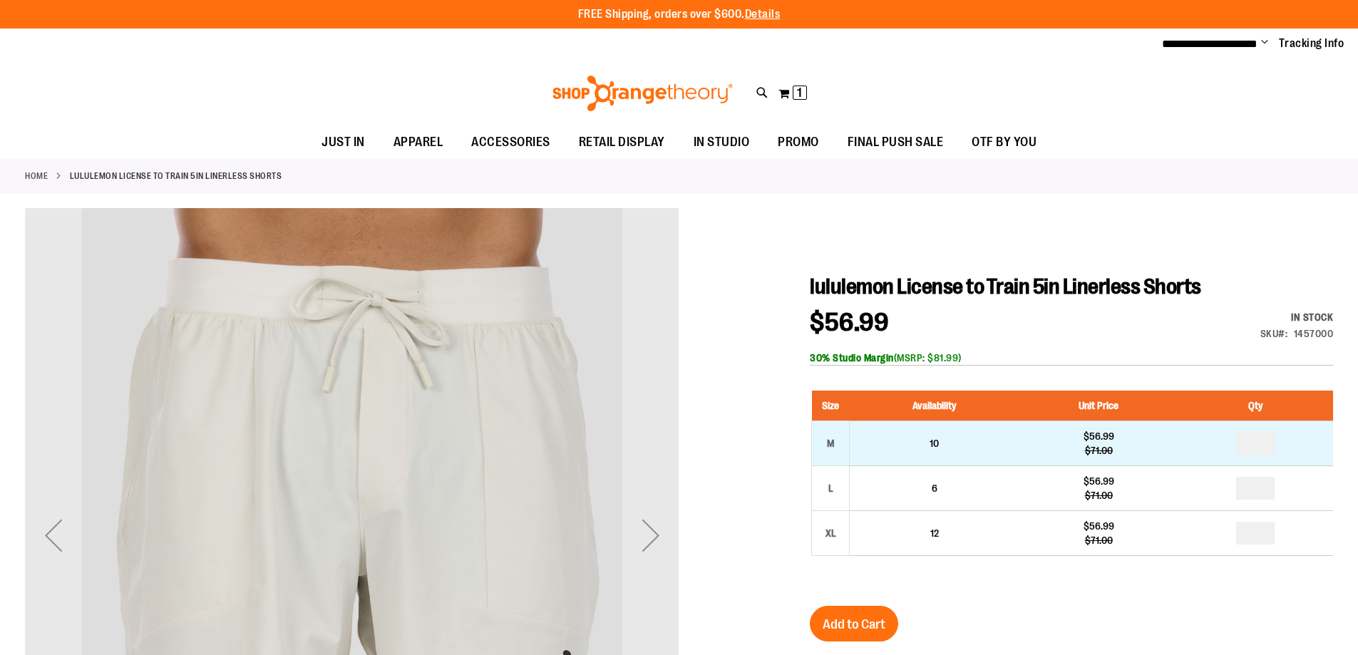
type input "**********"
click at [1264, 432] on input "number" at bounding box center [1255, 443] width 38 height 23
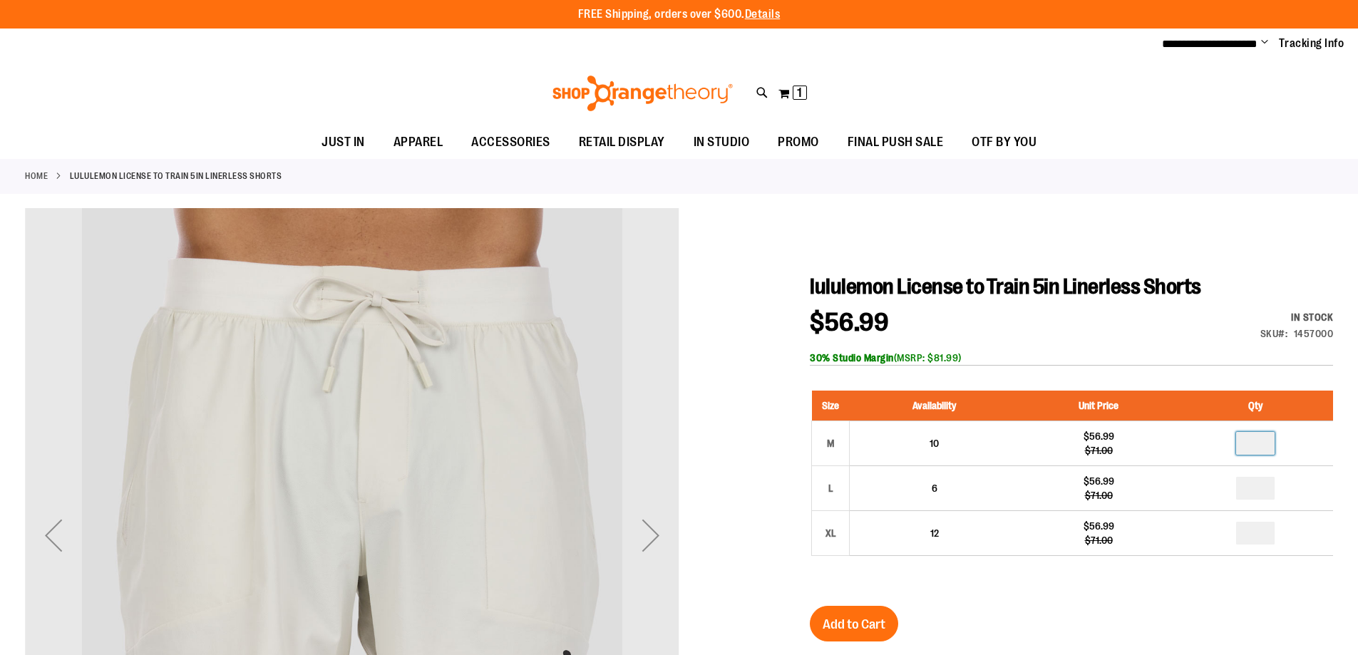
type input "*"
click at [889, 626] on button "Add to Cart" at bounding box center [854, 624] width 88 height 36
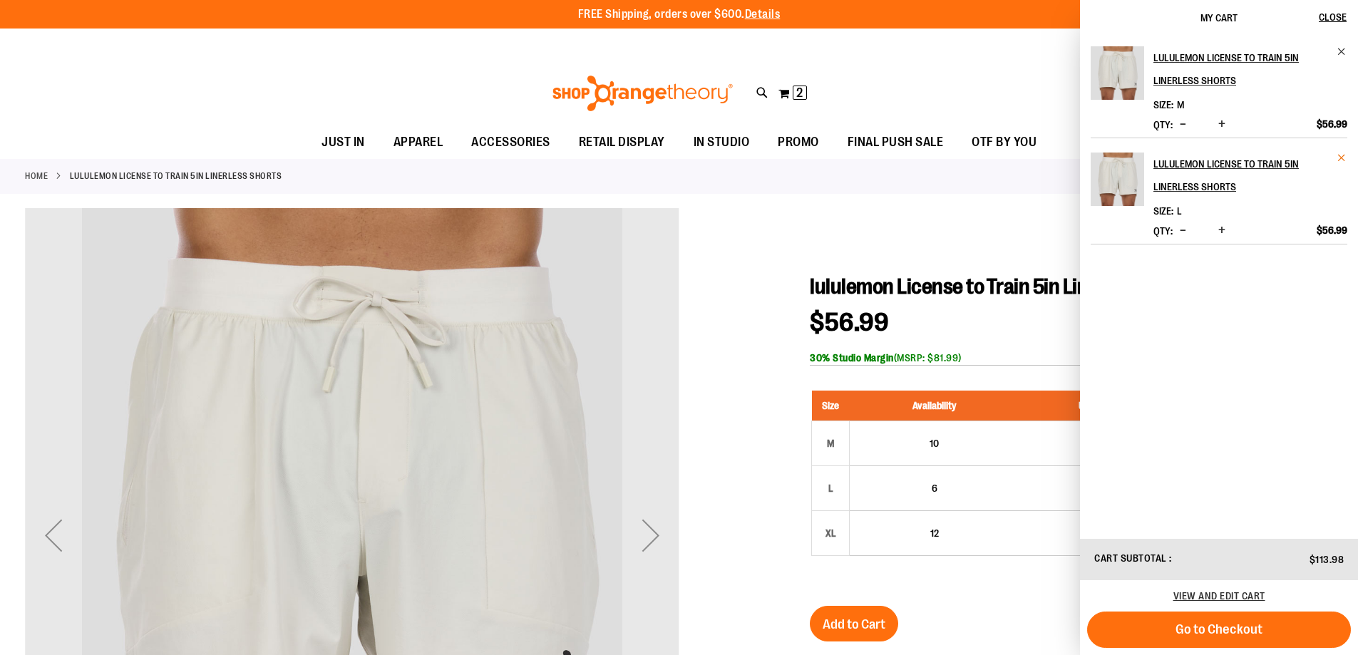
click at [1342, 155] on span "Remove item" at bounding box center [1341, 158] width 11 height 11
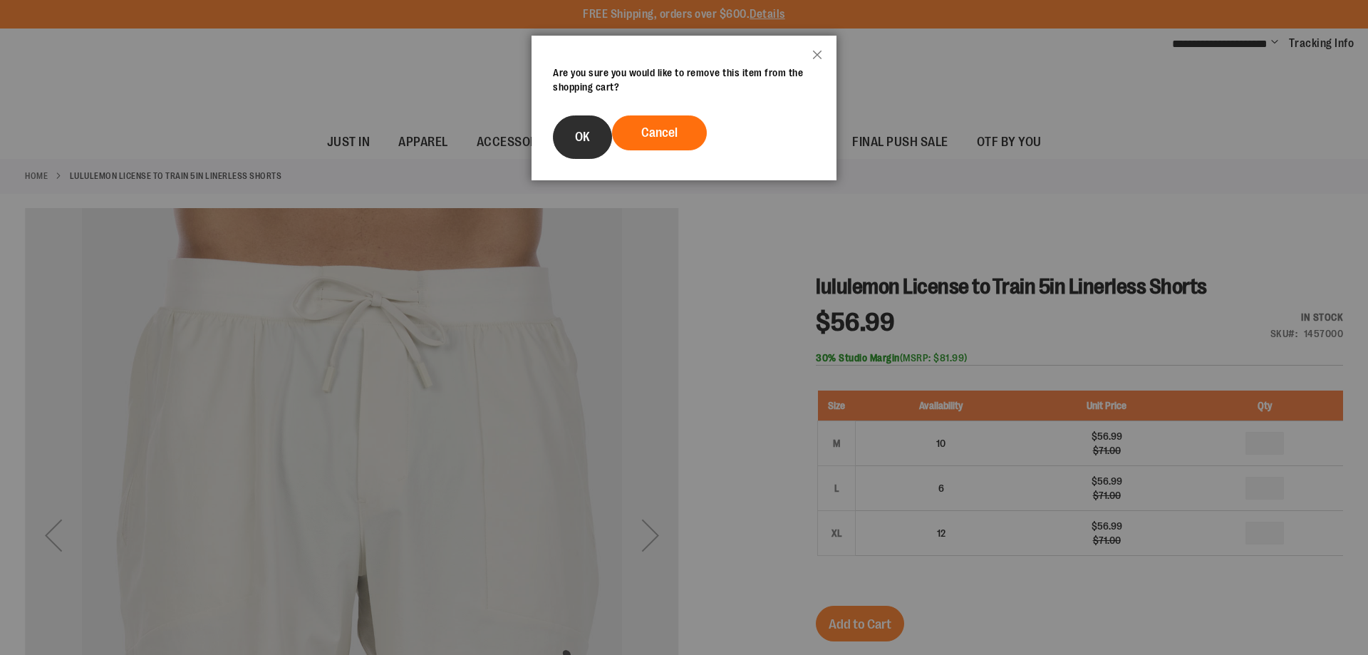
click at [592, 130] on button "OK" at bounding box center [582, 136] width 59 height 43
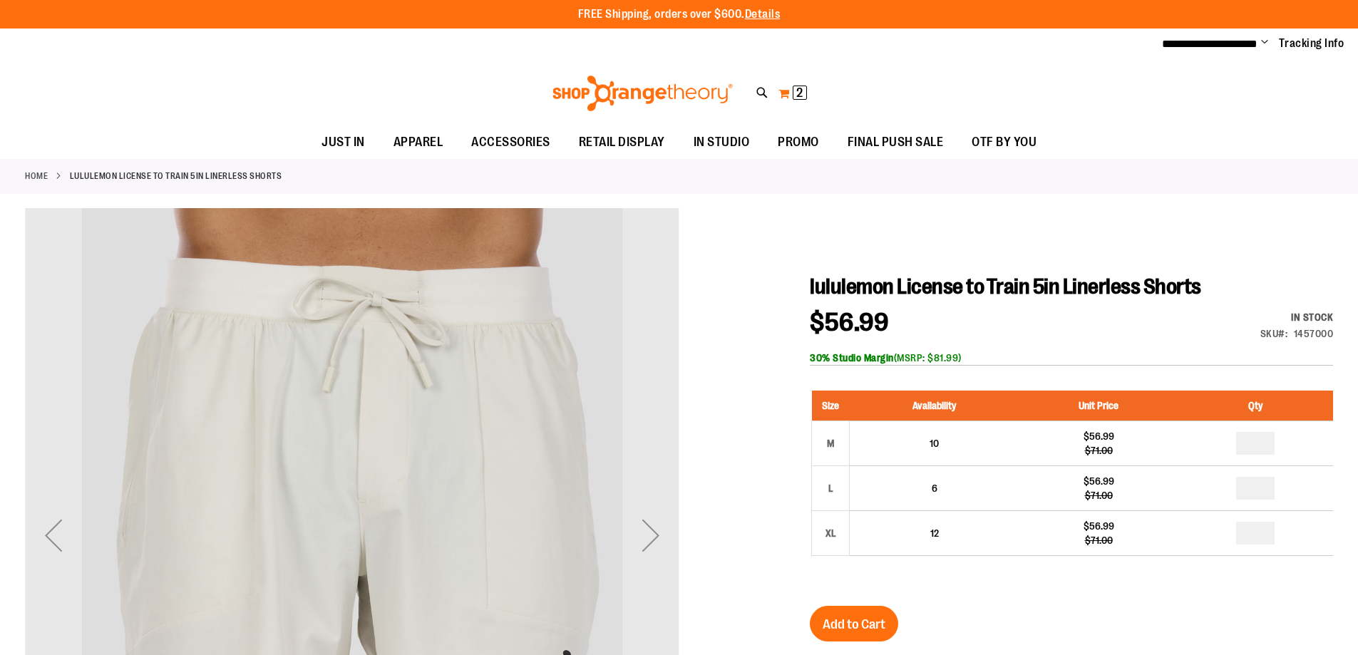
click at [799, 95] on span "2" at bounding box center [799, 93] width 6 height 14
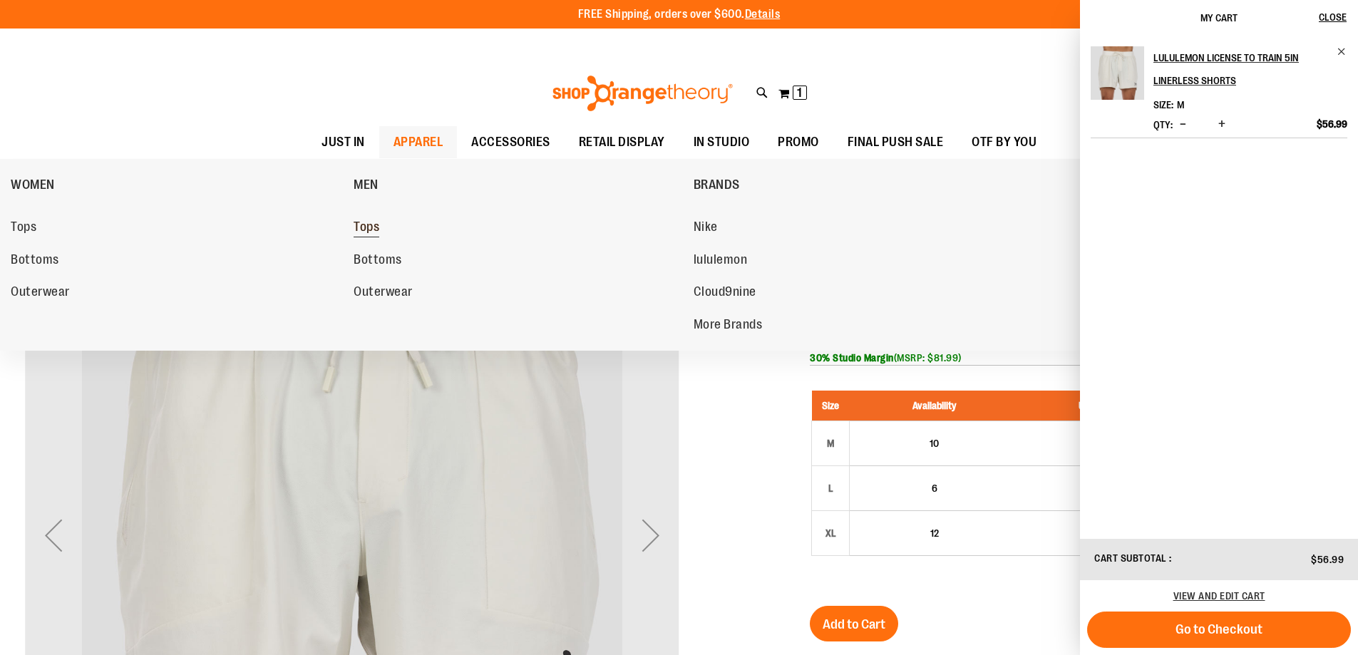
click at [370, 229] on span "Tops" at bounding box center [366, 229] width 26 height 18
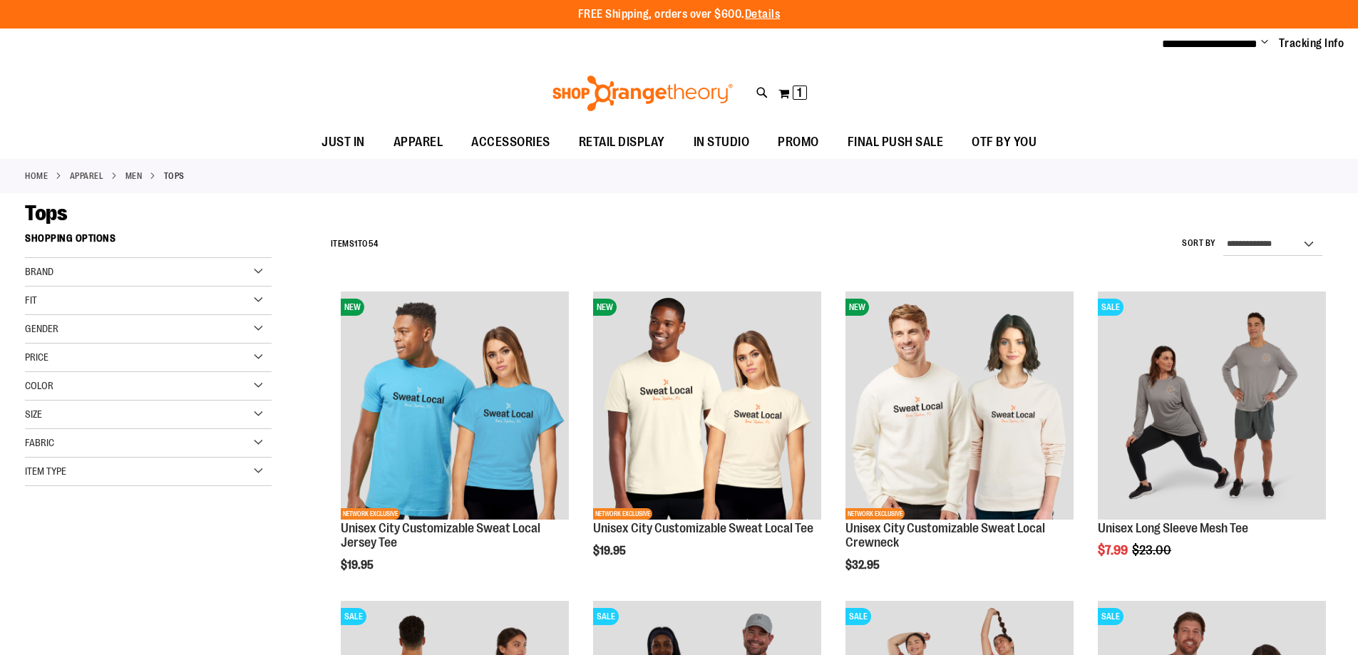
type input "**********"
click at [234, 272] on div "Brand" at bounding box center [148, 272] width 247 height 29
click at [79, 314] on link "lululemon" at bounding box center [139, 316] width 237 height 15
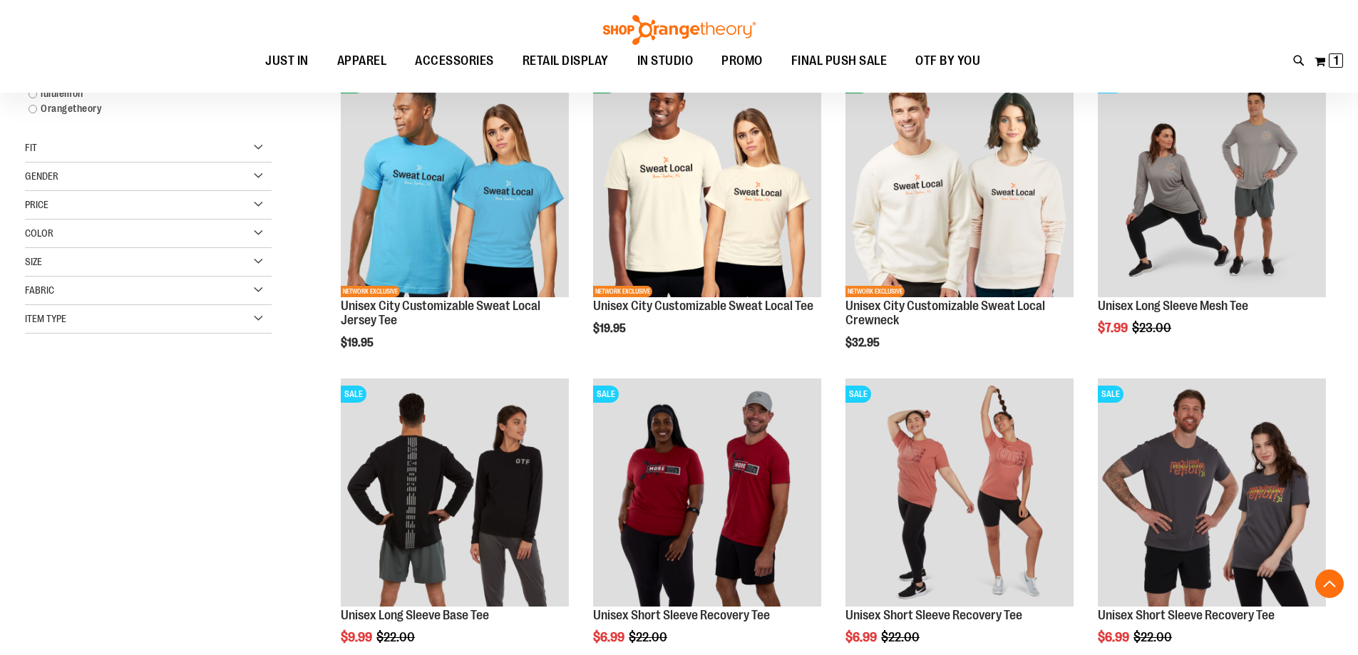
scroll to position [225, 0]
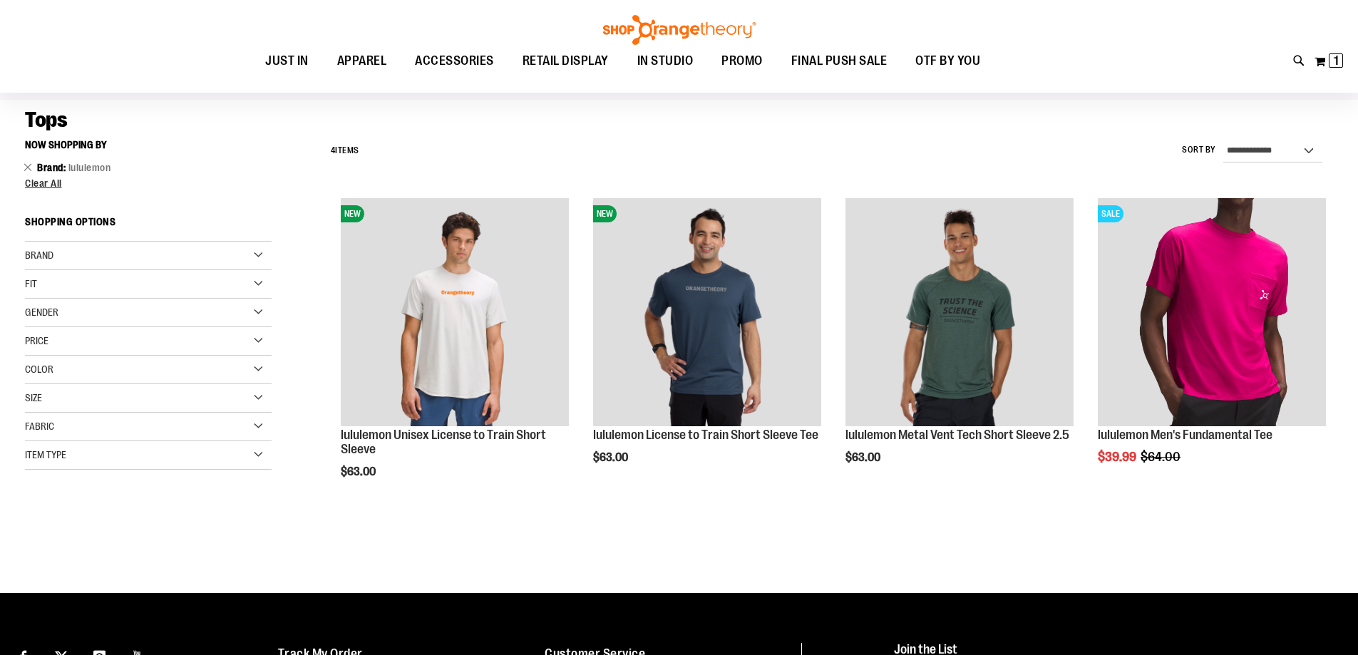
scroll to position [83, 0]
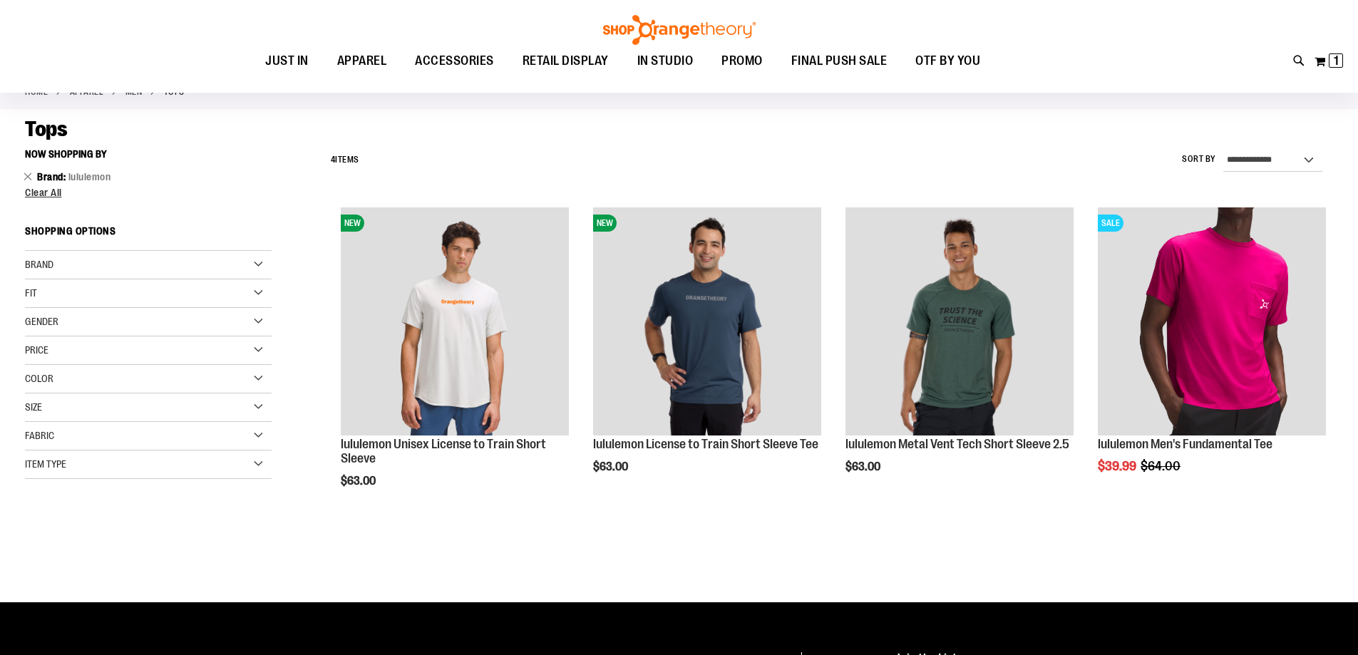
click at [256, 264] on div "Brand" at bounding box center [148, 265] width 247 height 29
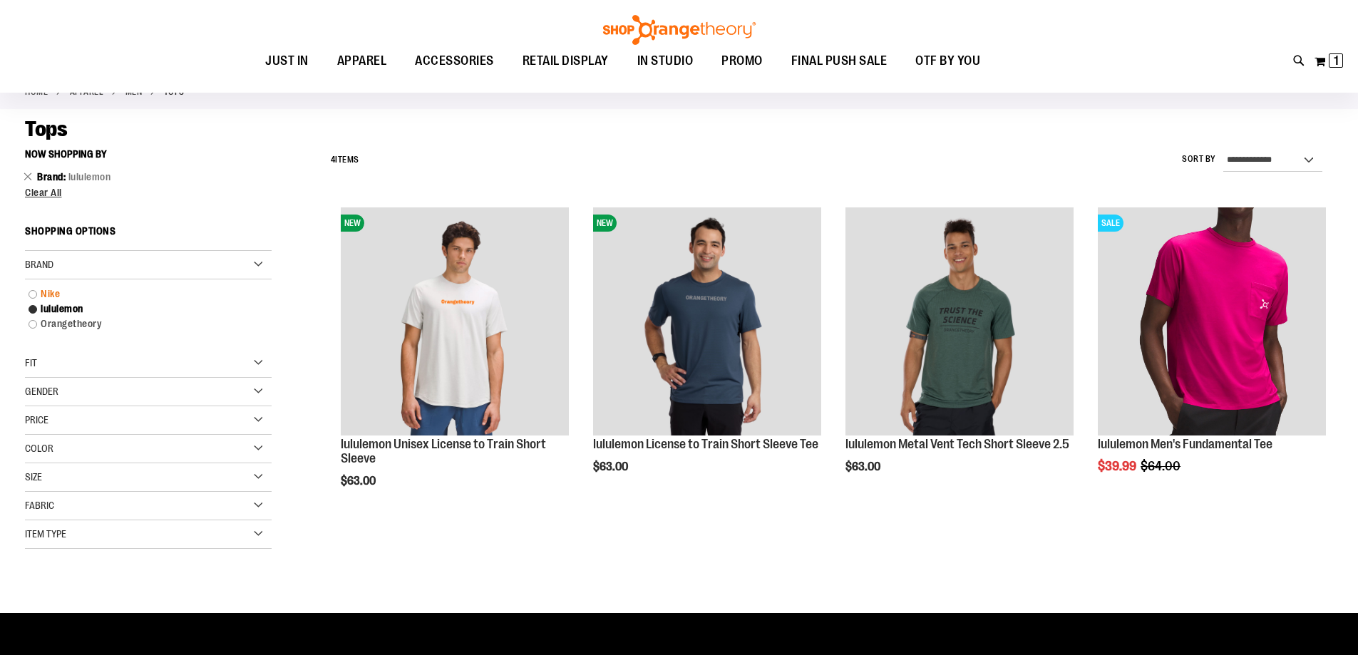
click at [50, 294] on link "Nike" at bounding box center [139, 294] width 237 height 15
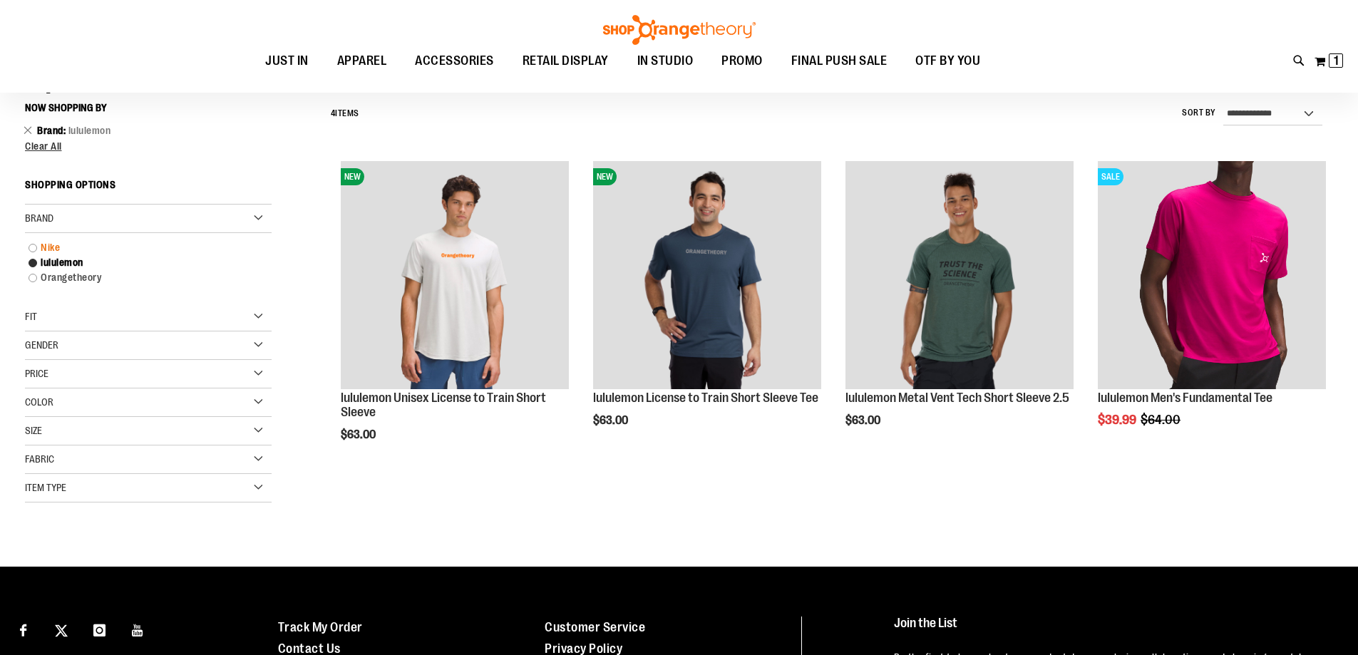
scroll to position [133, 0]
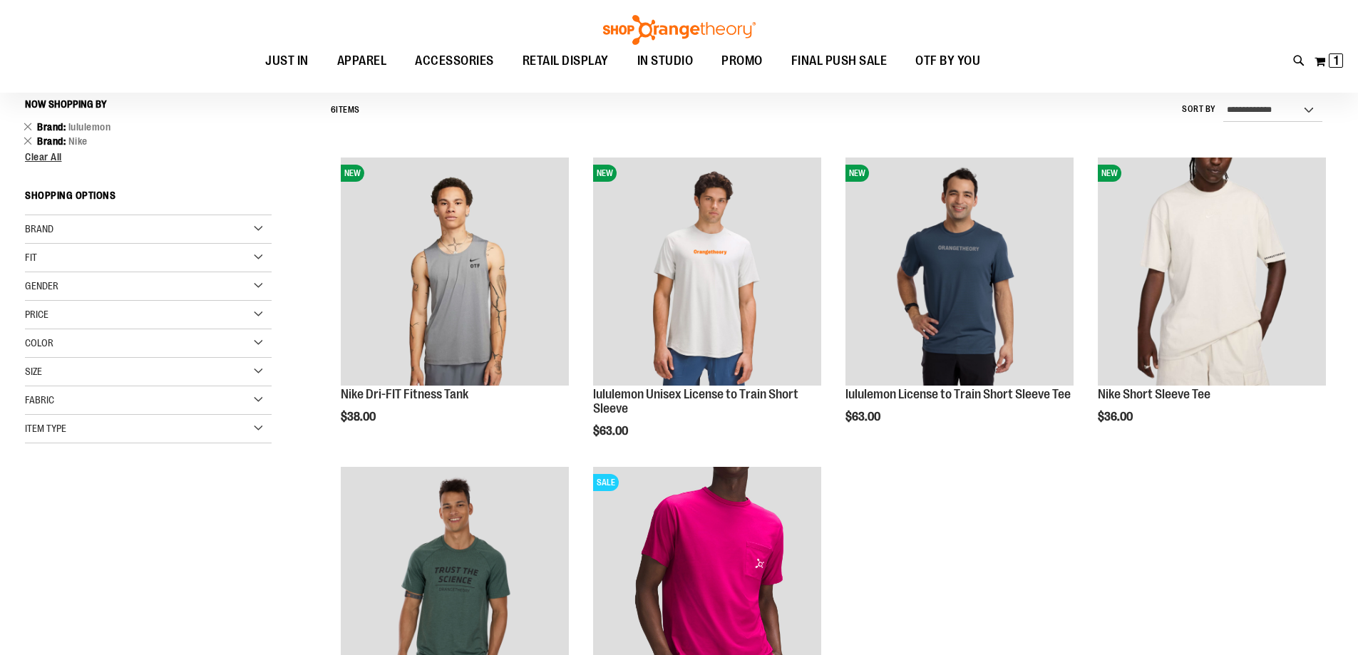
click at [1029, 525] on ol "NEW Nike Dri-FIT Fitness Tank $38.00 Quickview Add to Cart In stock" at bounding box center [828, 459] width 1009 height 618
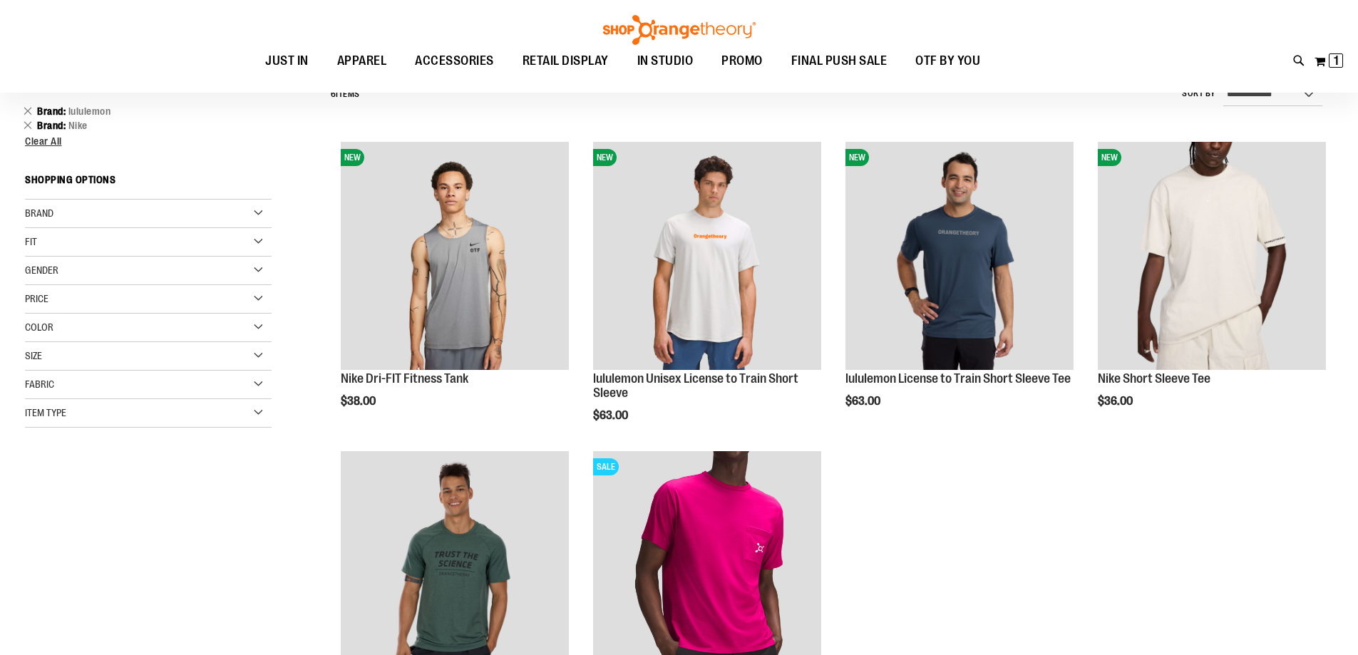
scroll to position [144, 0]
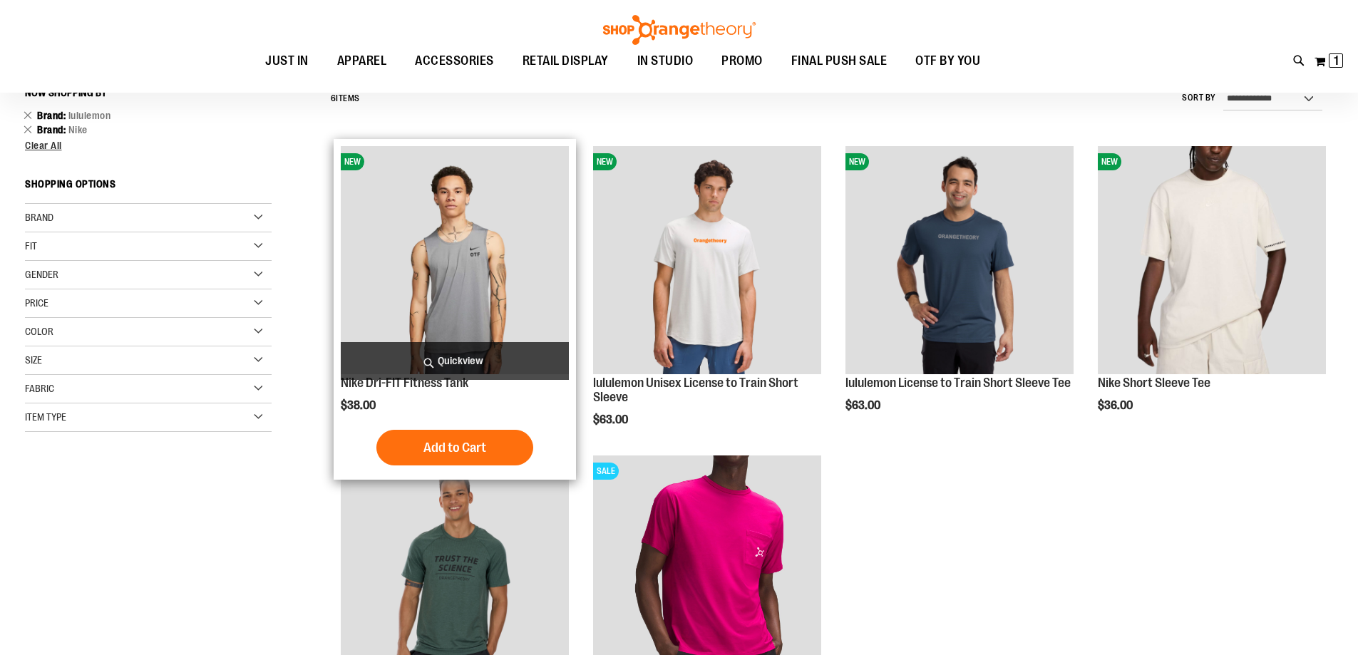
click at [480, 246] on img "product" at bounding box center [455, 260] width 228 height 228
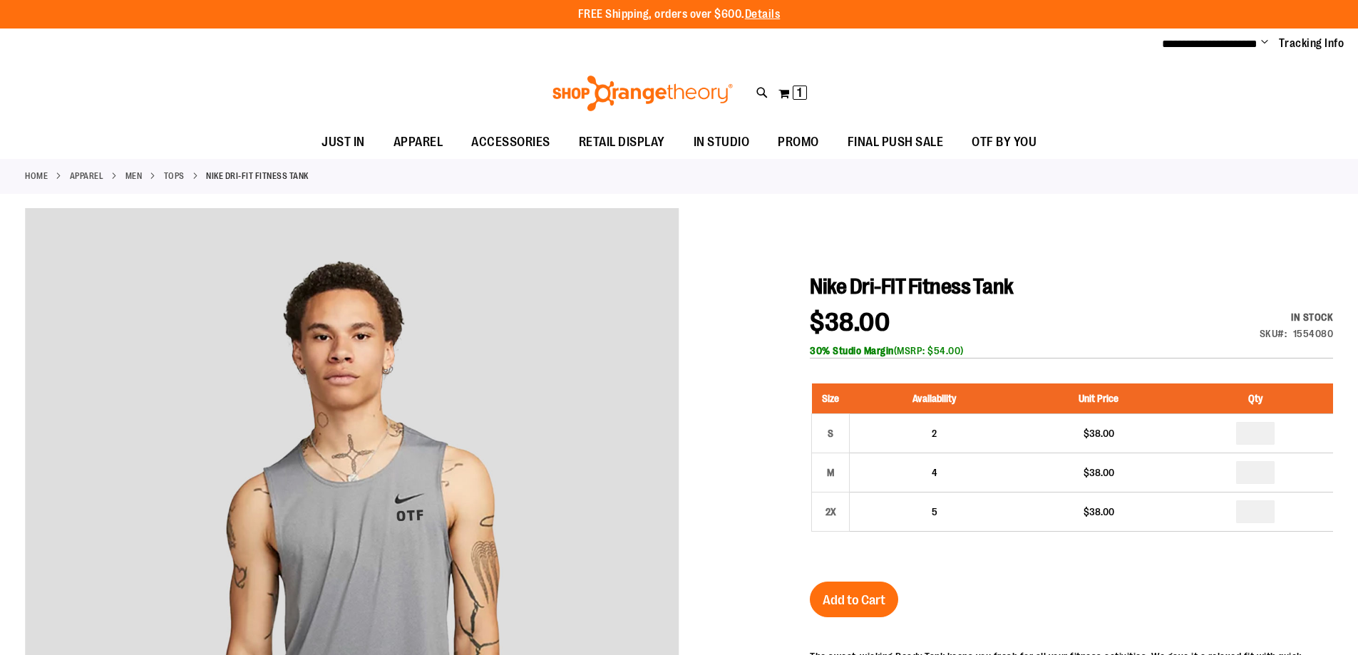
type input "**********"
click at [728, 351] on div at bounding box center [679, 589] width 1308 height 762
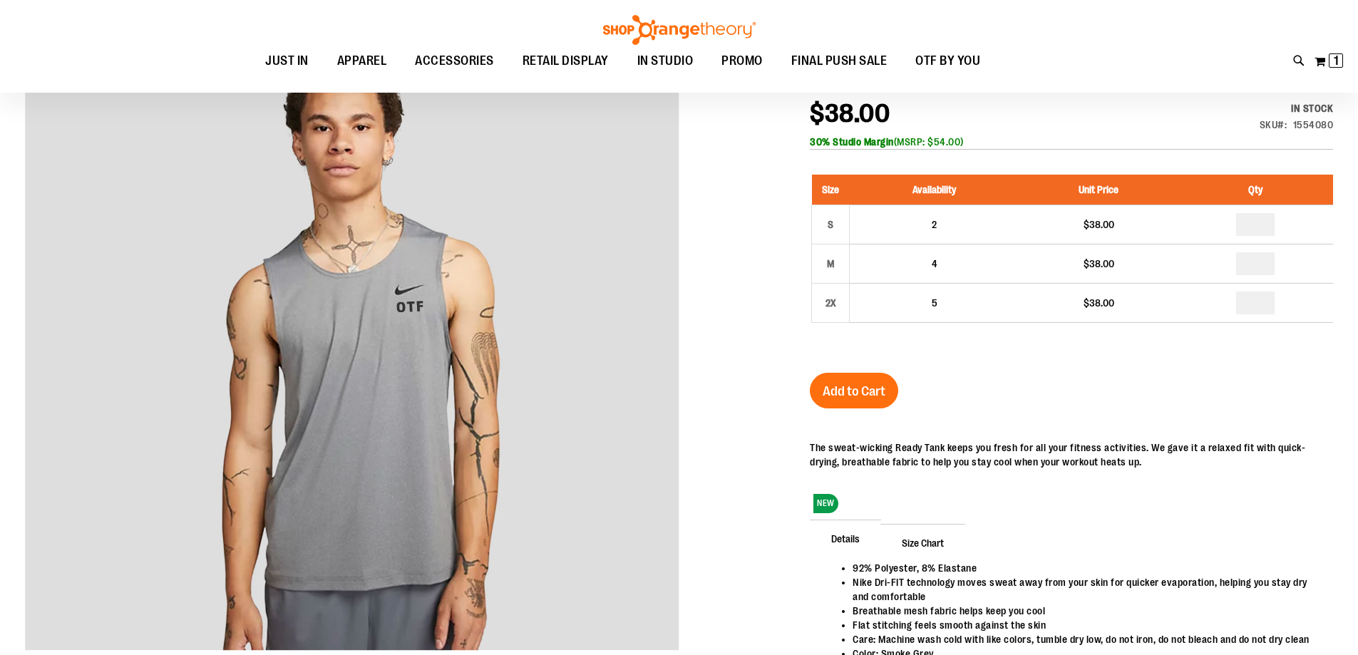
scroll to position [213, 0]
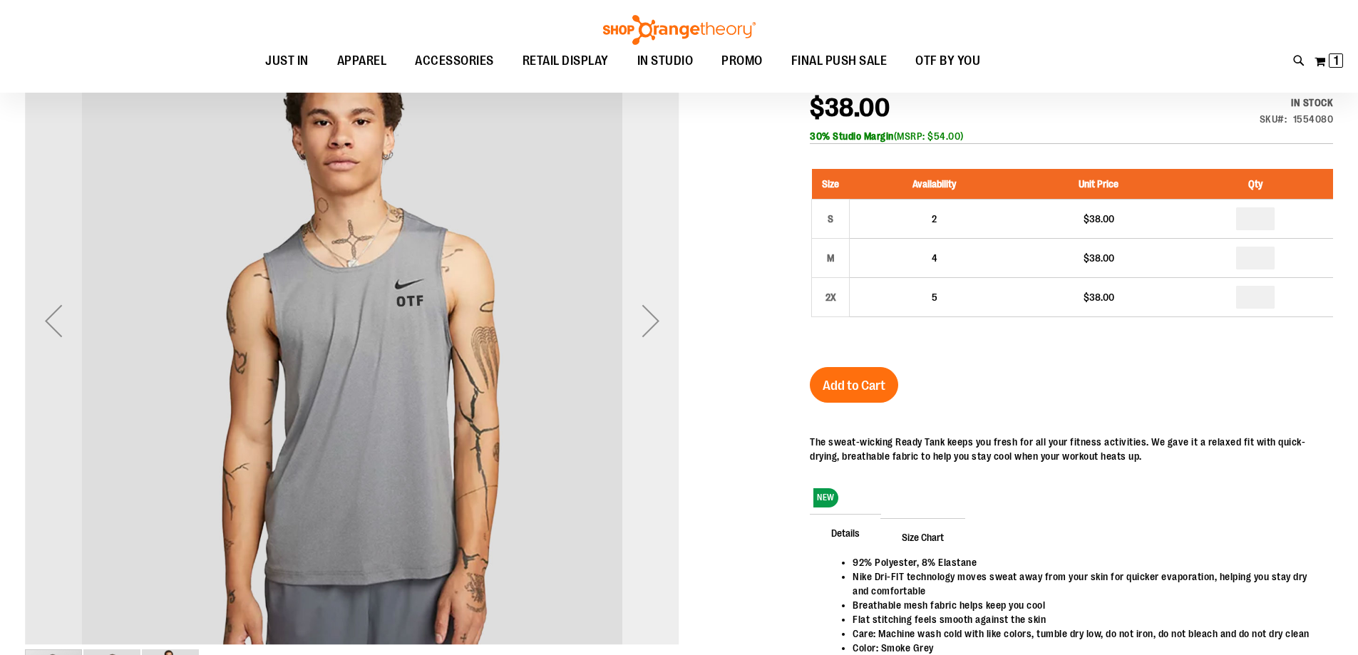
click at [654, 329] on div "Next" at bounding box center [650, 320] width 57 height 57
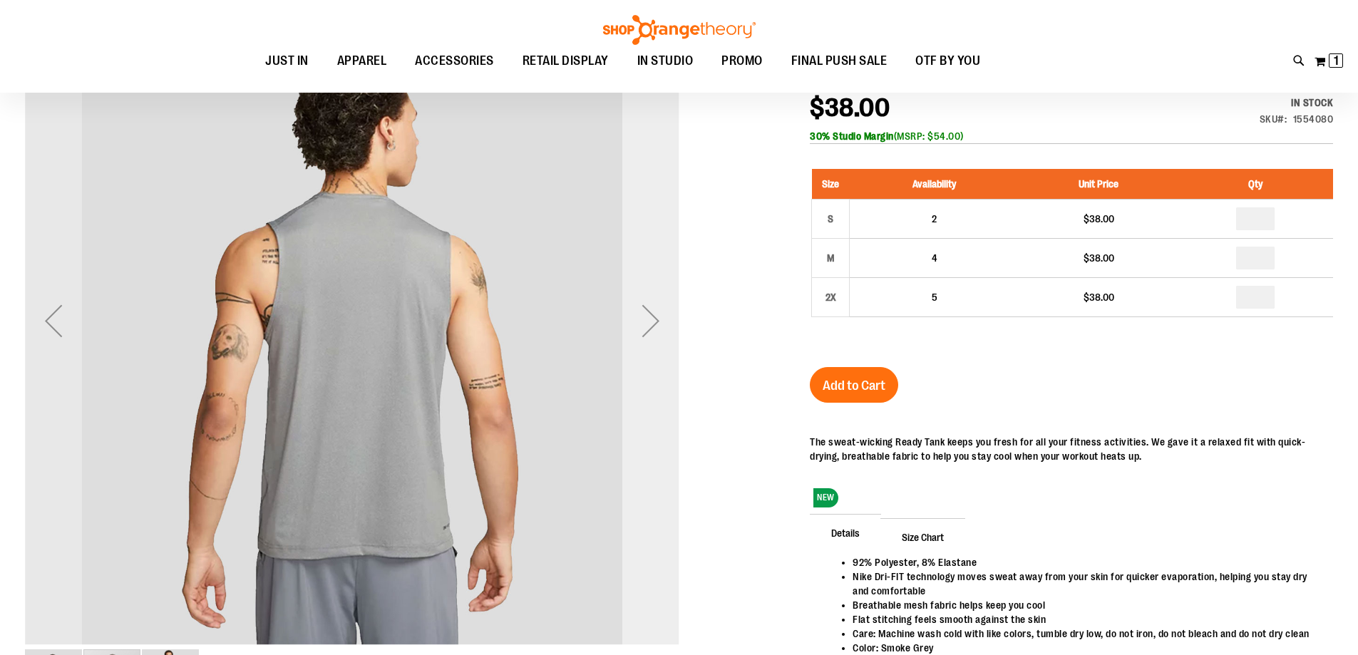
click at [654, 329] on div "Next" at bounding box center [650, 320] width 57 height 57
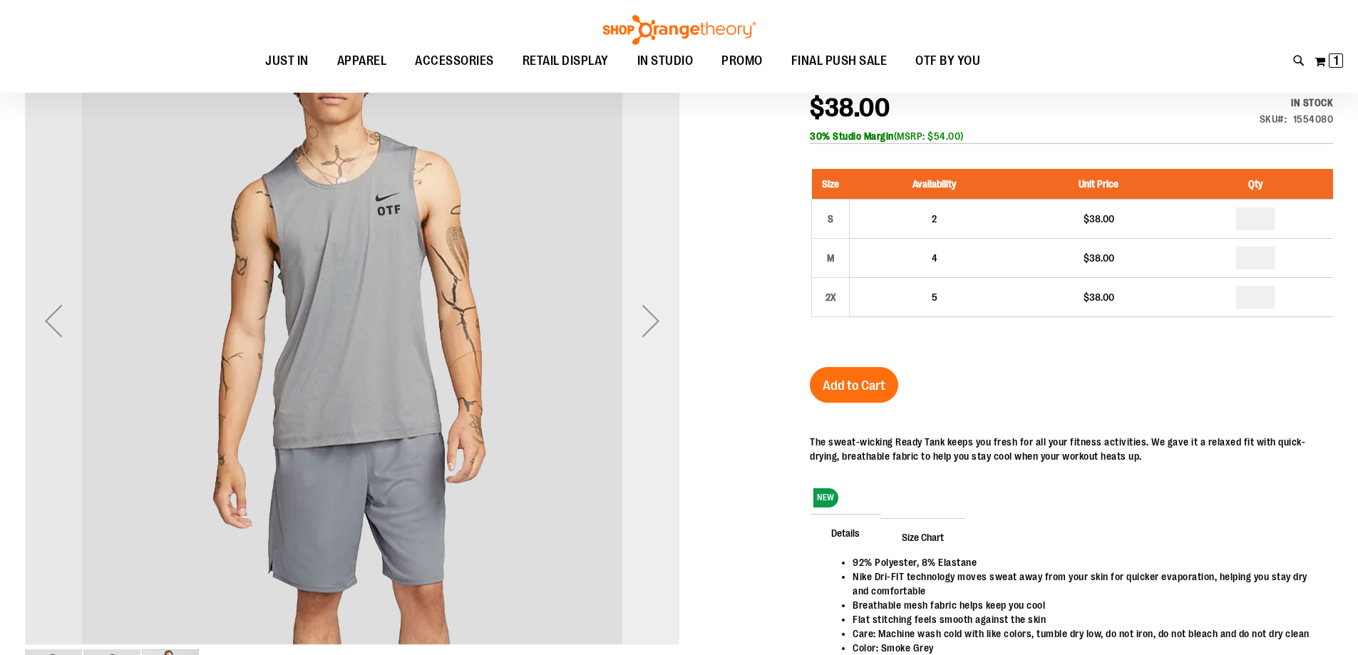
click at [654, 329] on div "Next" at bounding box center [650, 320] width 57 height 57
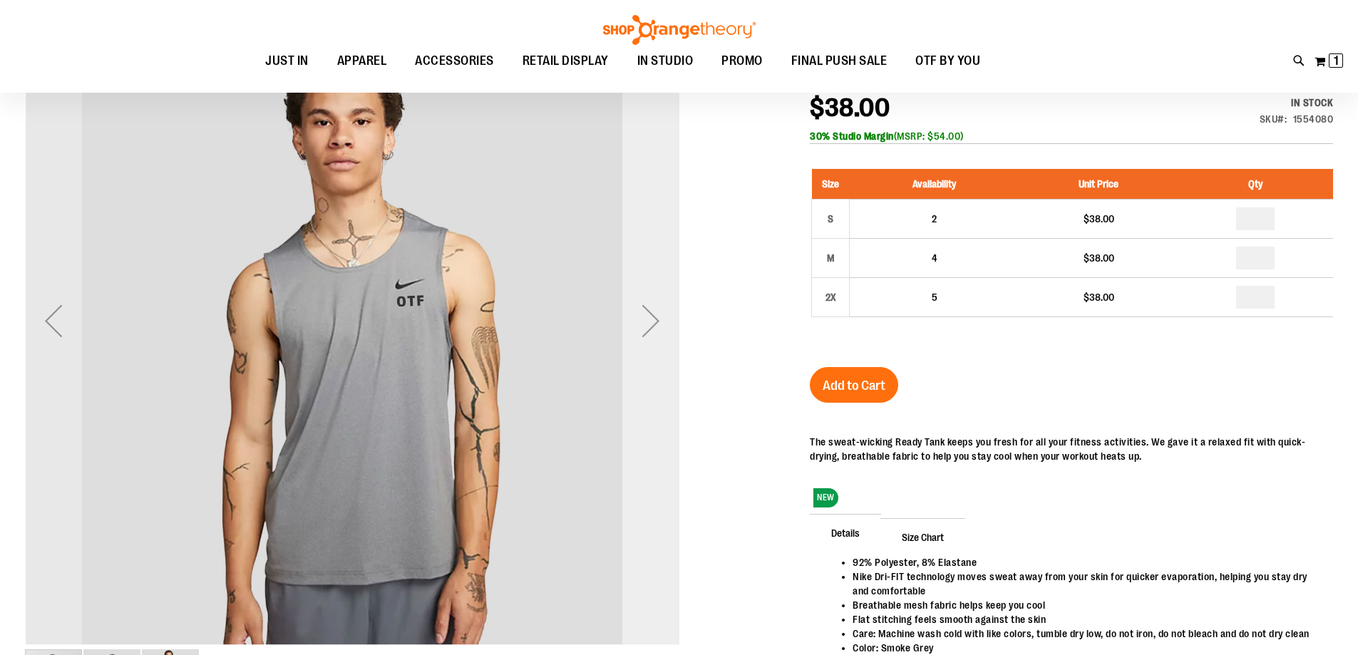
click at [654, 329] on div "Next" at bounding box center [650, 320] width 57 height 57
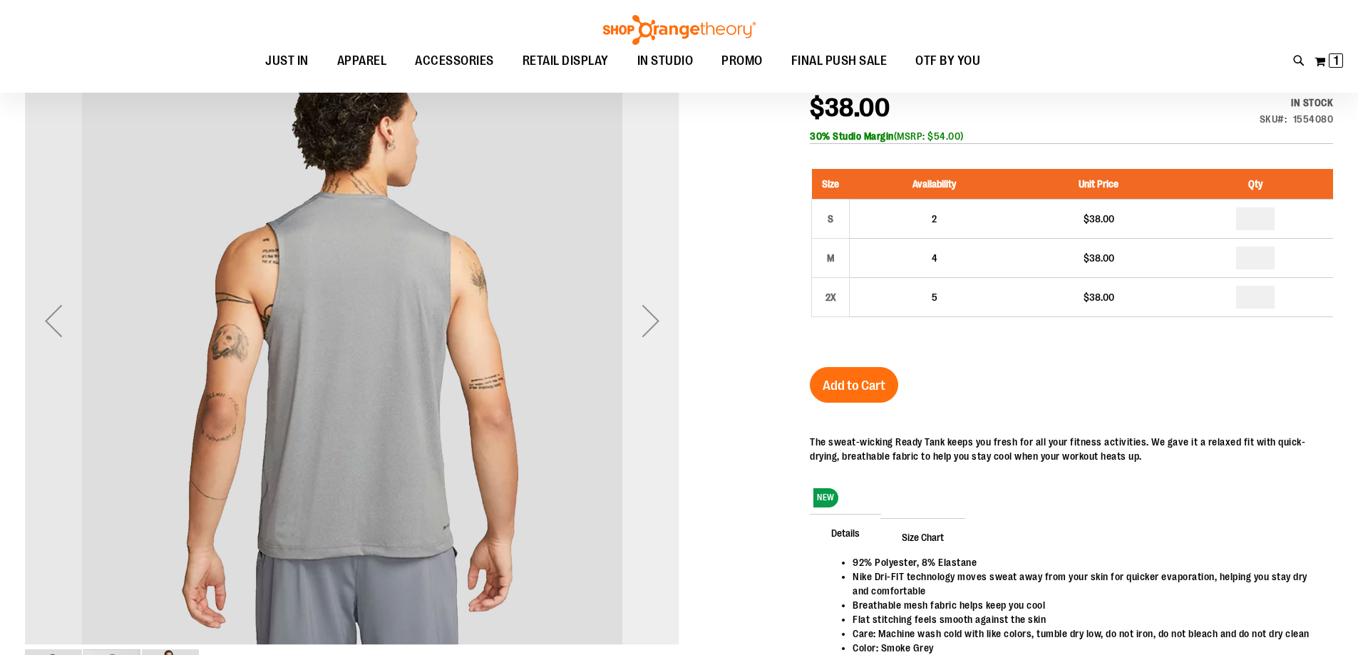
click at [654, 329] on div "Next" at bounding box center [650, 320] width 57 height 57
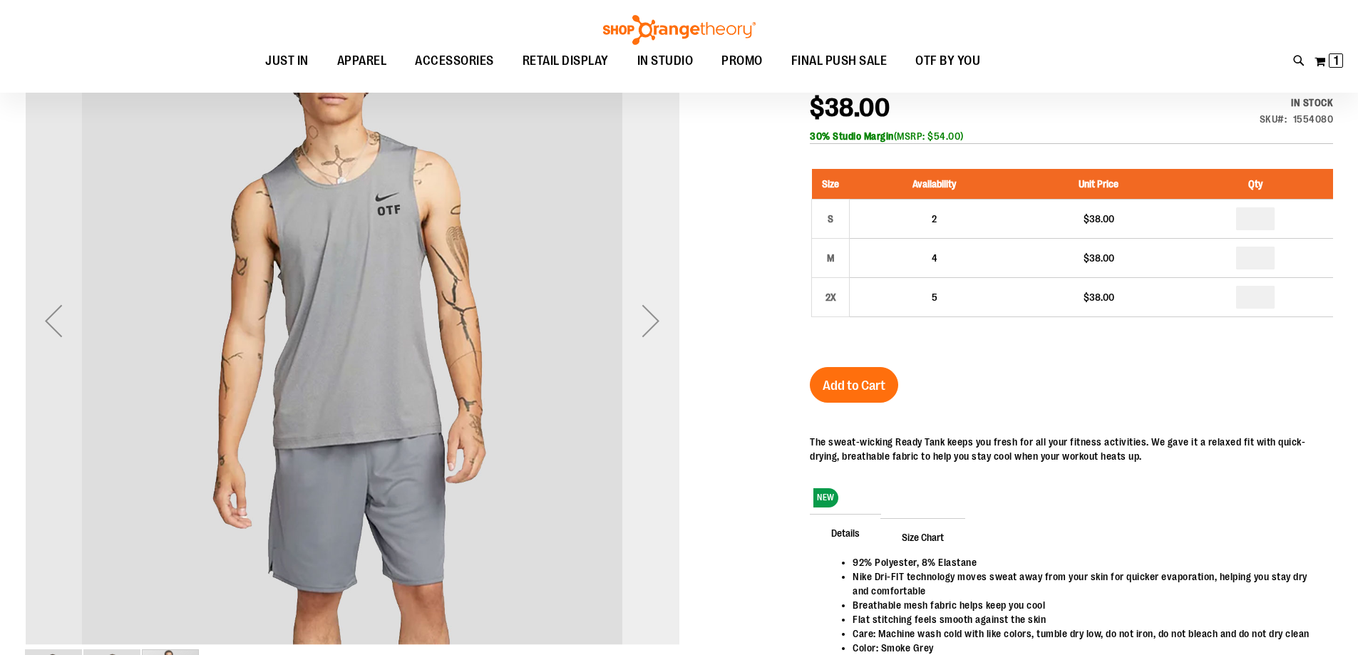
click at [654, 329] on div "Next" at bounding box center [650, 320] width 57 height 57
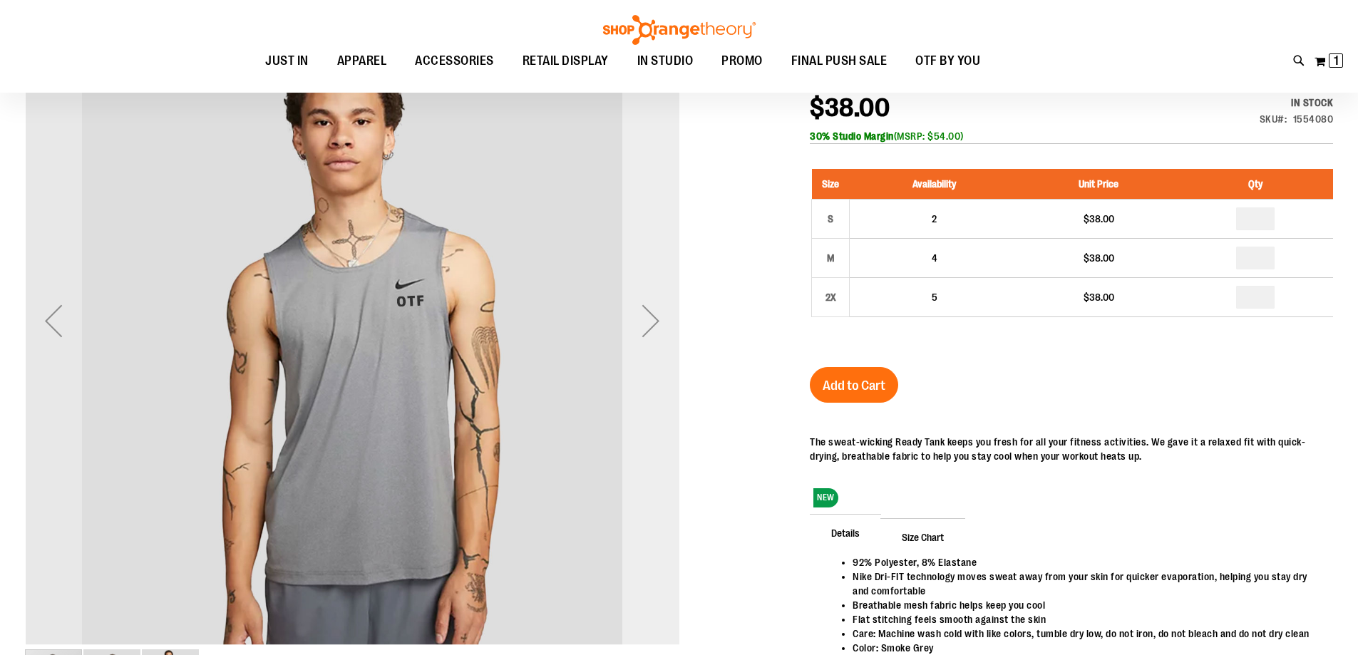
click at [654, 329] on div "Next" at bounding box center [650, 320] width 57 height 57
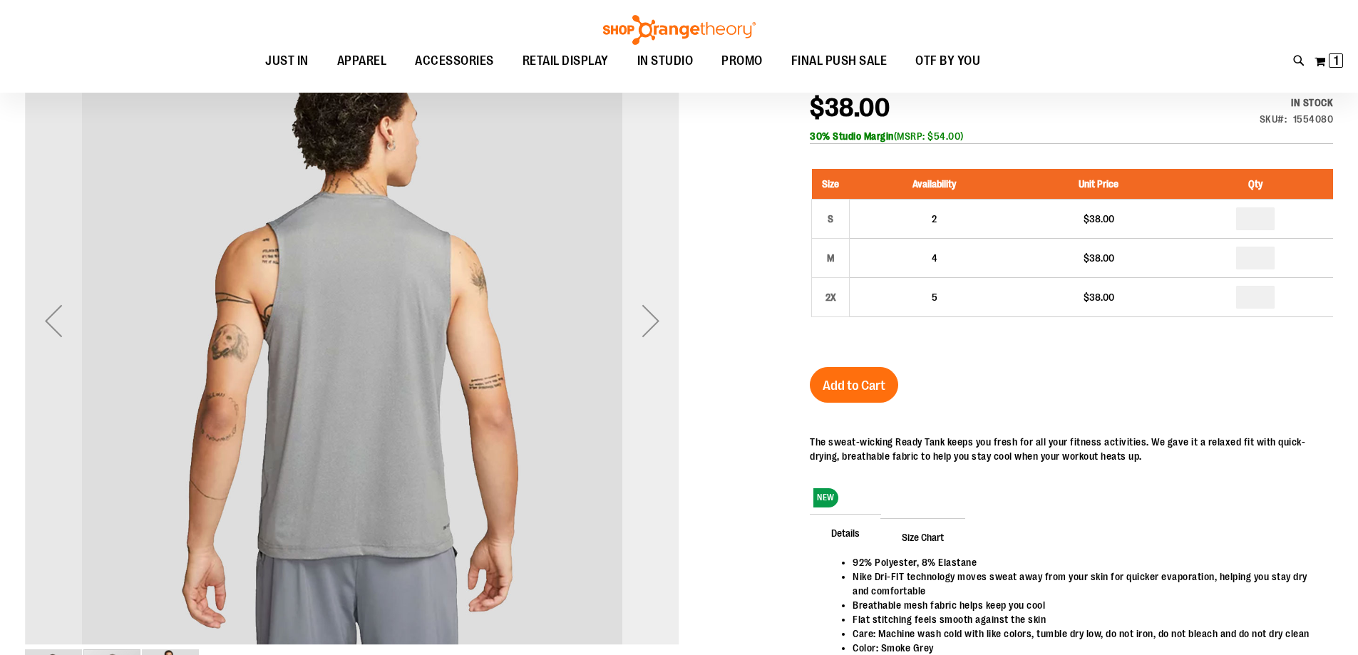
click at [654, 329] on div "Next" at bounding box center [650, 320] width 57 height 57
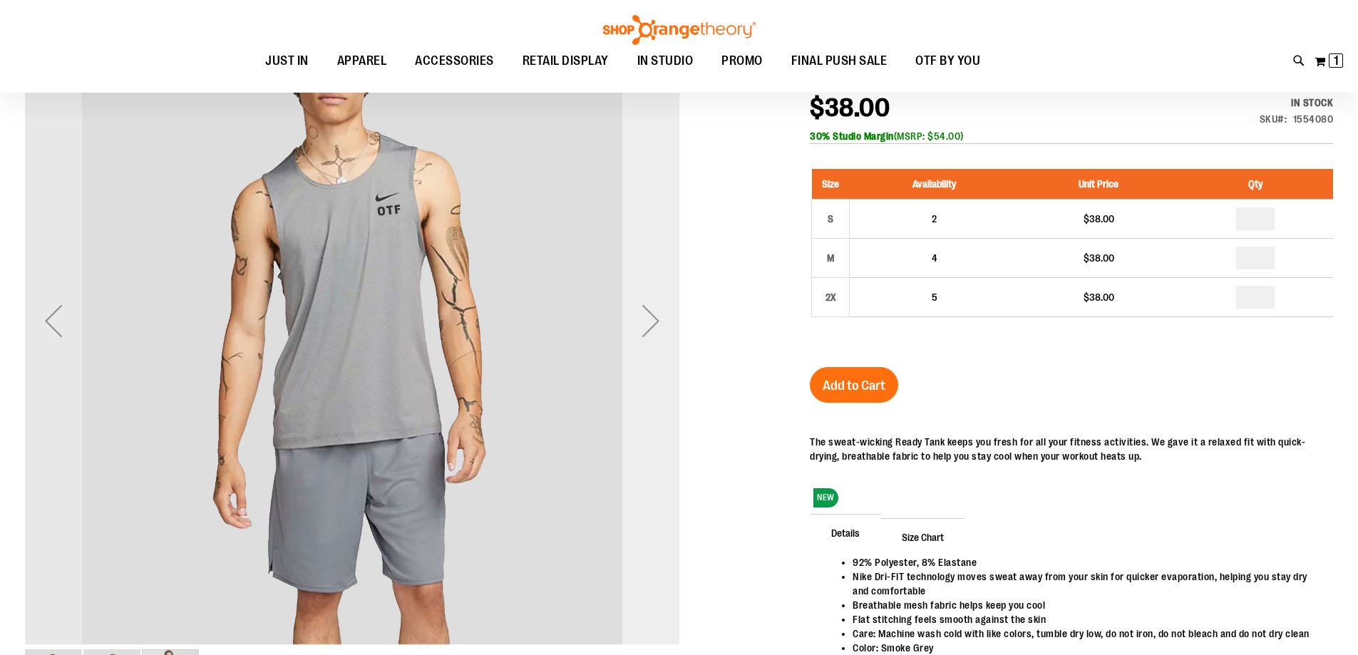
click at [654, 329] on div "Next" at bounding box center [650, 320] width 57 height 57
